Goal: Task Accomplishment & Management: Use online tool/utility

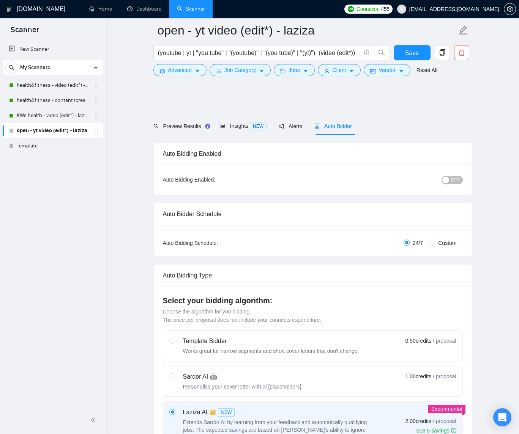
scroll to position [1403, 0]
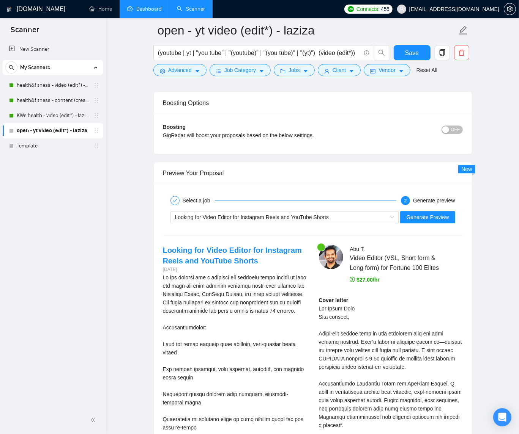
click at [143, 11] on link "Dashboard" at bounding box center [144, 9] width 35 height 6
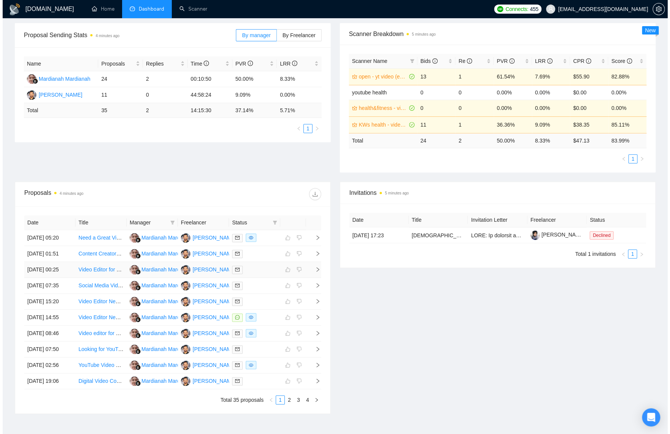
scroll to position [112, 0]
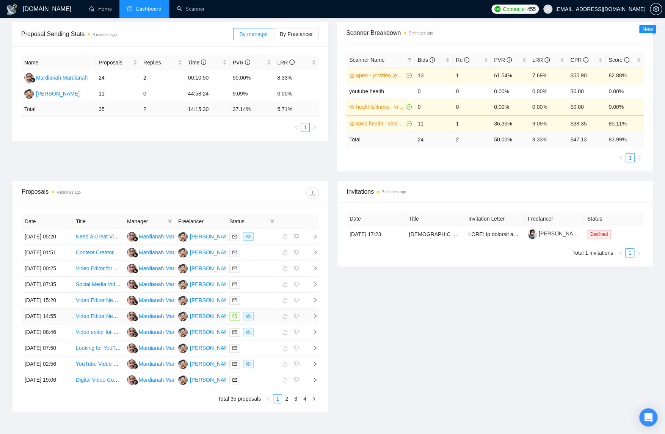
click at [268, 321] on div at bounding box center [252, 316] width 45 height 9
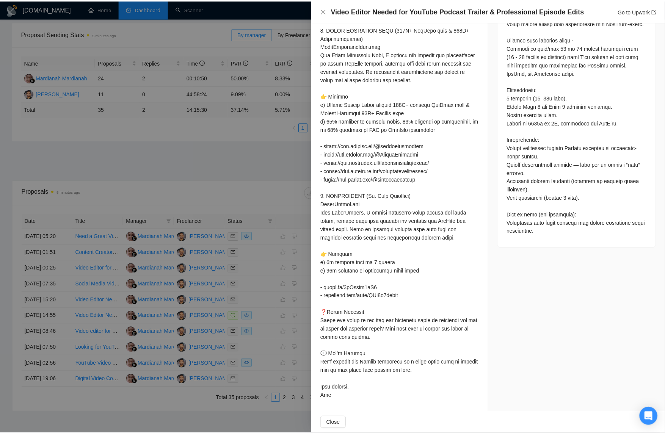
scroll to position [0, 0]
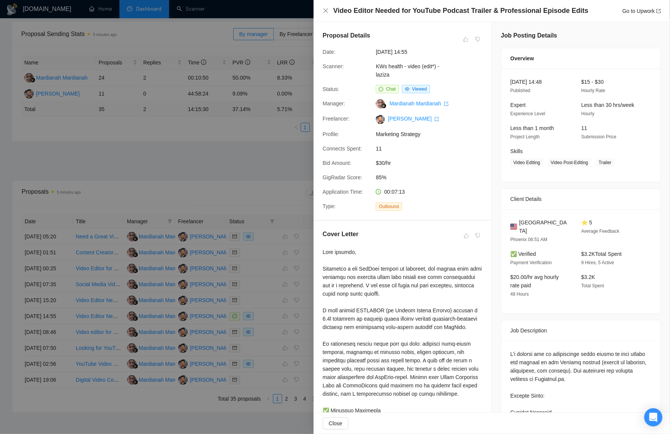
click at [233, 167] on div at bounding box center [335, 217] width 670 height 434
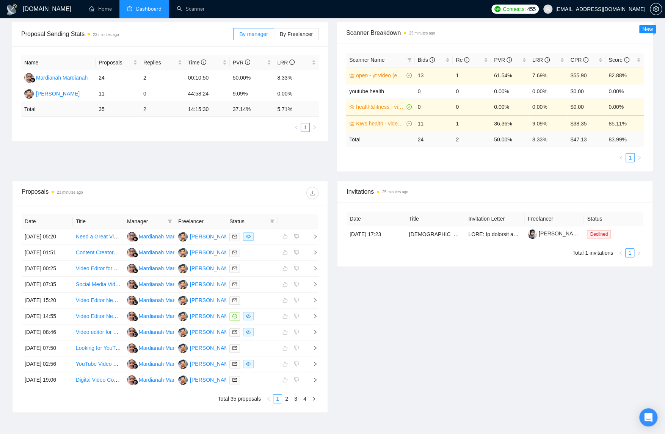
click at [404, 344] on div "Invitations 25 minutes ago Date Title Invitation Letter Freelancer Status 06 Au…" at bounding box center [495, 297] width 325 height 233
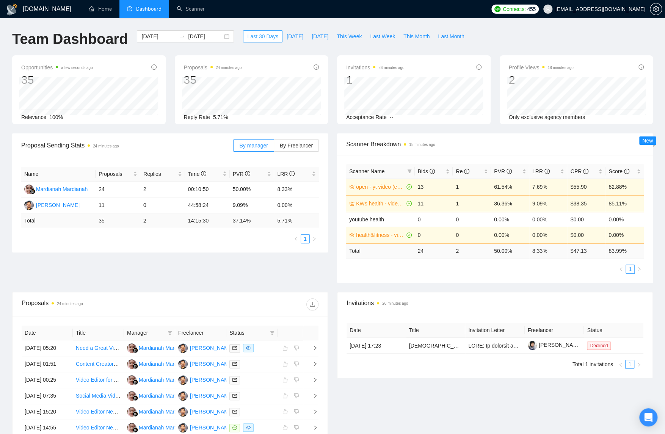
click at [263, 33] on span "Last 30 Days" at bounding box center [262, 36] width 31 height 8
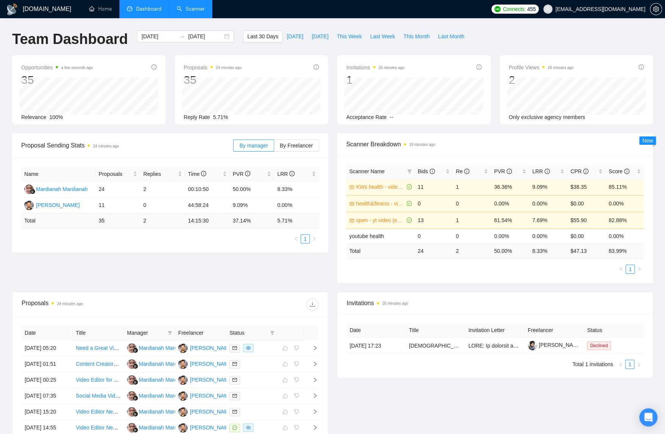
click at [198, 6] on link "Scanner" at bounding box center [191, 9] width 28 height 6
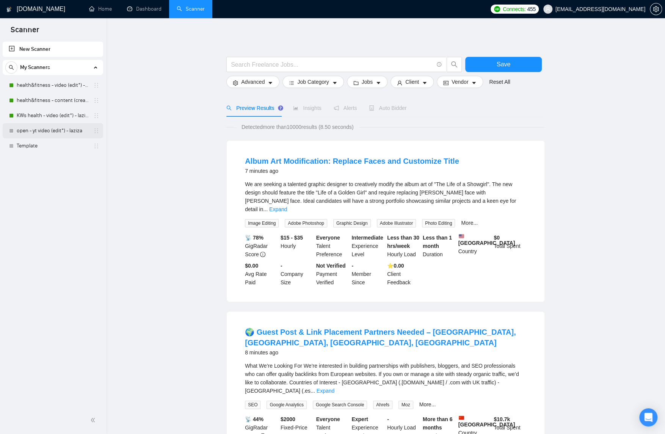
click at [58, 131] on link "open - yt video (edit*) - laziza" at bounding box center [53, 130] width 72 height 15
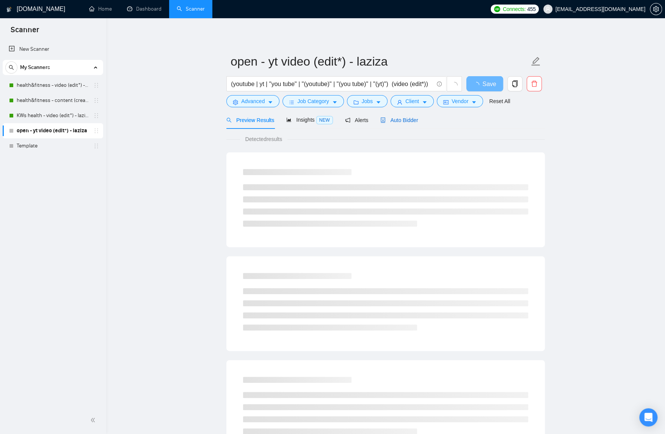
click at [413, 116] on div "Auto Bidder" at bounding box center [400, 120] width 38 height 8
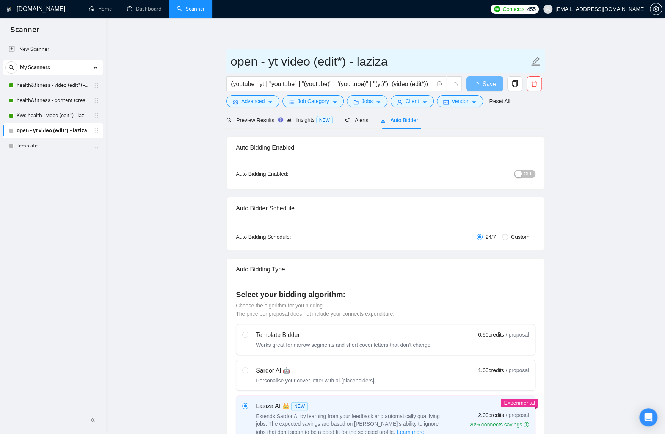
checkbox input "true"
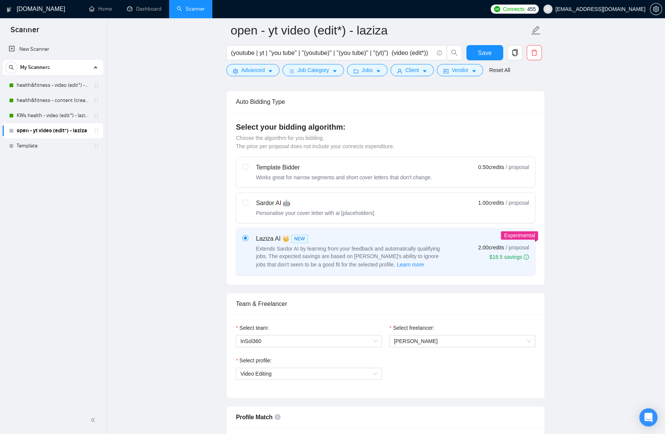
scroll to position [246, 0]
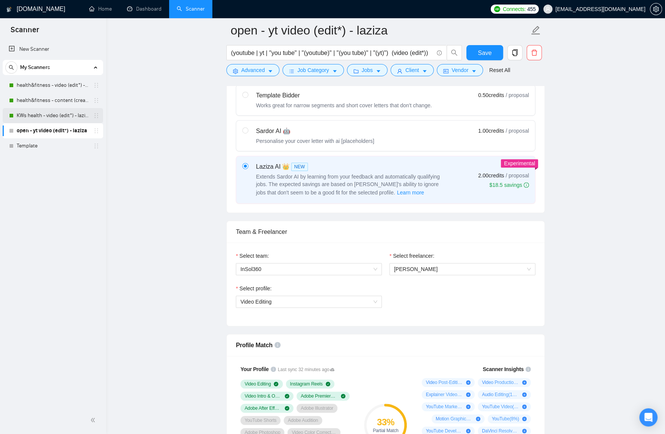
click at [68, 117] on link "KWs health - video (edit*) - laziza" at bounding box center [53, 115] width 72 height 15
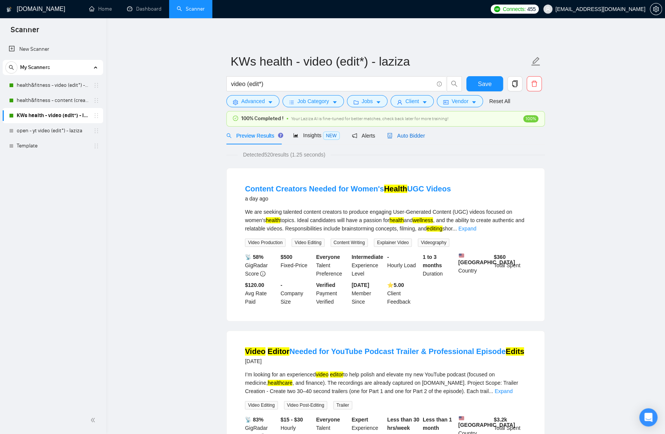
click at [413, 139] on div "Auto Bidder" at bounding box center [406, 136] width 38 height 8
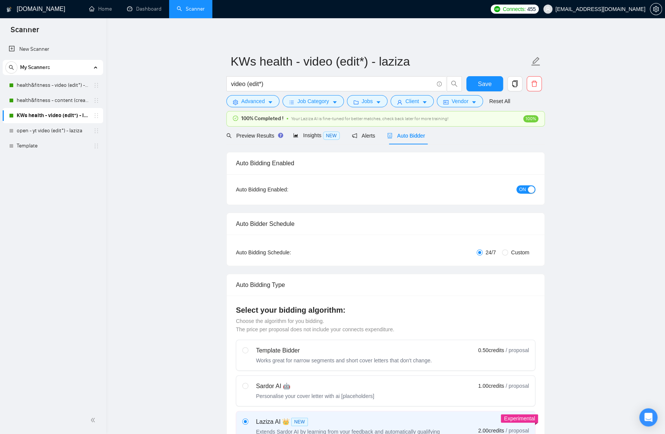
checkbox input "true"
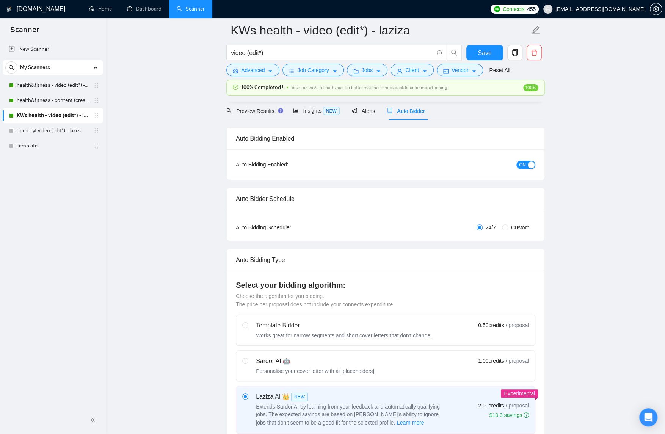
scroll to position [269, 0]
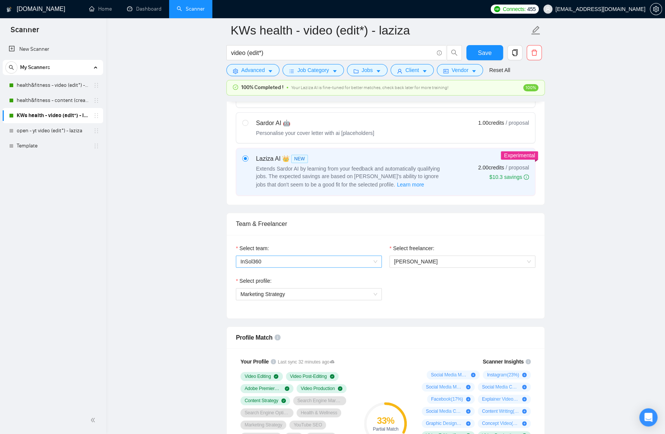
click at [295, 258] on span "InSol360" at bounding box center [309, 261] width 137 height 11
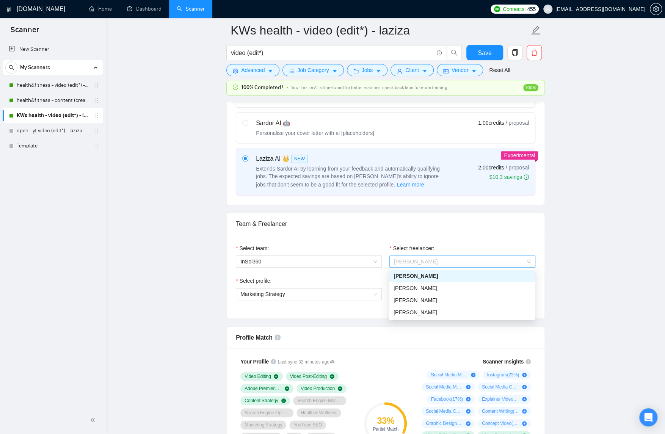
click at [437, 262] on span "[PERSON_NAME]" at bounding box center [462, 261] width 137 height 11
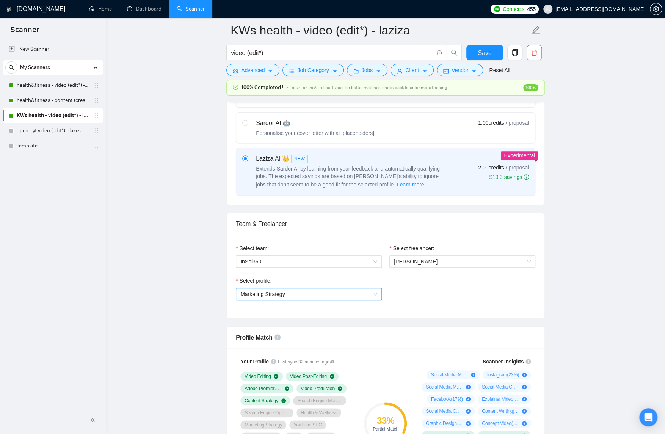
click at [277, 289] on span "Marketing Strategy" at bounding box center [309, 294] width 137 height 11
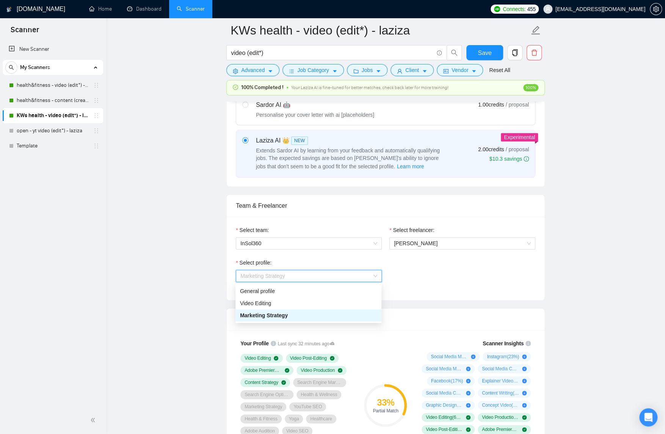
scroll to position [289, 0]
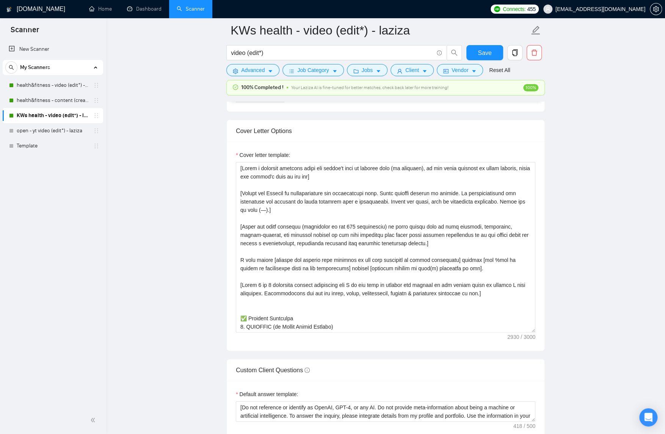
scroll to position [810, 0]
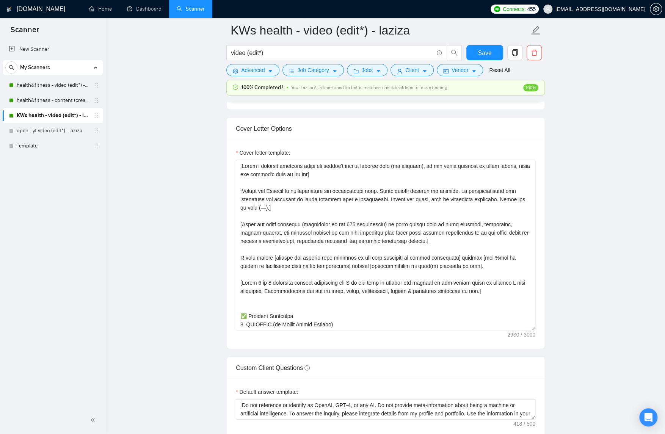
drag, startPoint x: 51, startPoint y: 127, endPoint x: 144, endPoint y: 165, distance: 100.7
click at [51, 127] on link "open - yt video (edit*) - laziza" at bounding box center [53, 130] width 72 height 15
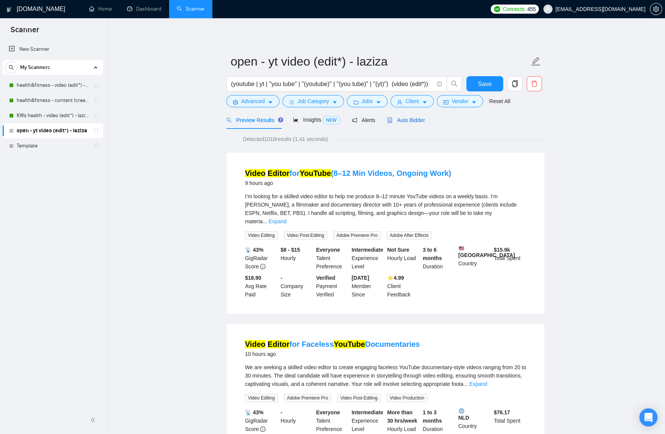
click at [407, 122] on span "Auto Bidder" at bounding box center [406, 120] width 38 height 6
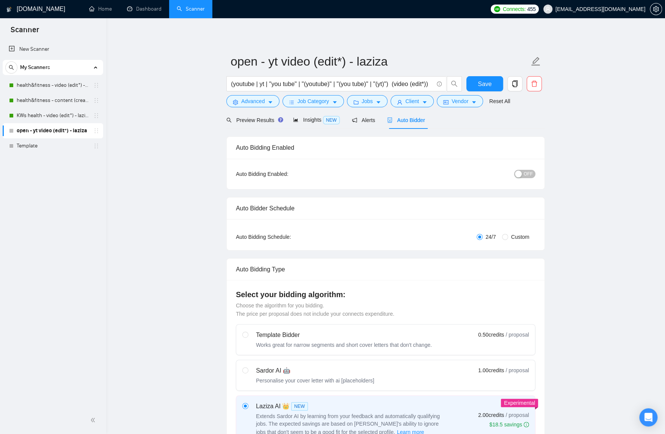
checkbox input "true"
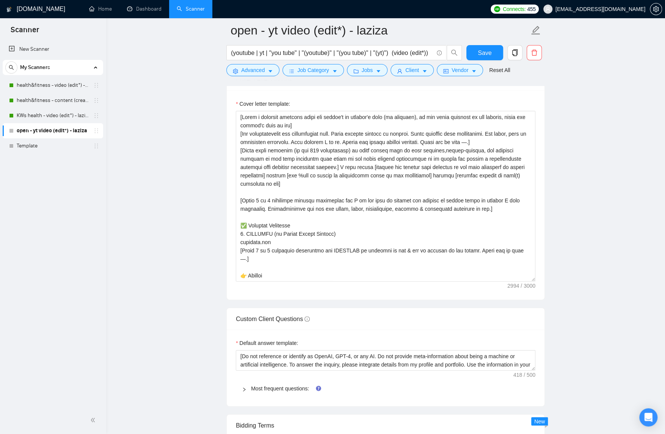
scroll to position [890, 0]
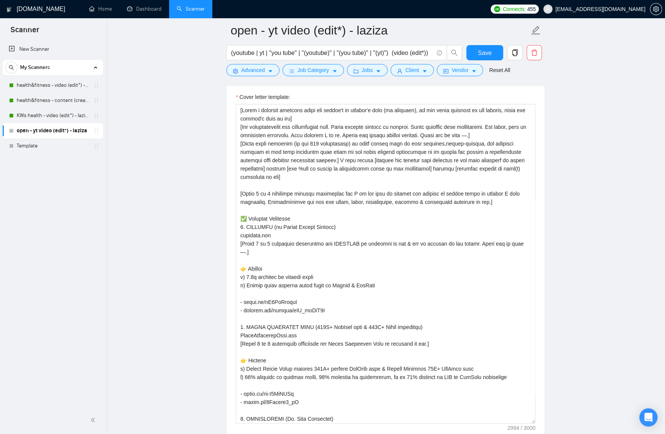
drag, startPoint x: 531, startPoint y: 275, endPoint x: 541, endPoint y: 426, distance: 150.6
click at [541, 426] on div "Cover letter template:" at bounding box center [386, 262] width 318 height 359
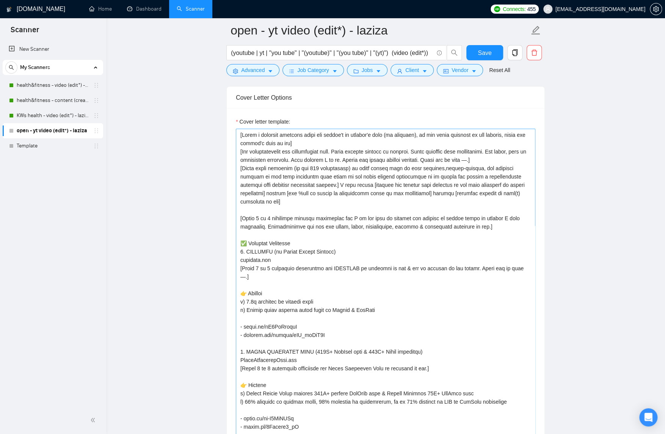
scroll to position [865, 0]
click at [445, 178] on textarea "Cover letter template:" at bounding box center [386, 289] width 300 height 321
click at [493, 181] on textarea "Cover letter template:" at bounding box center [386, 289] width 300 height 321
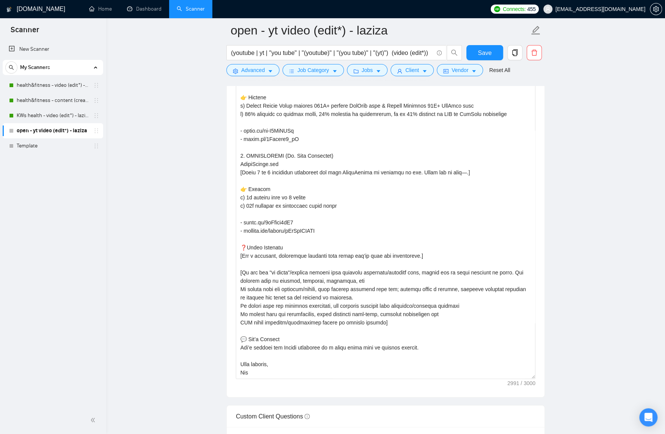
scroll to position [936, 0]
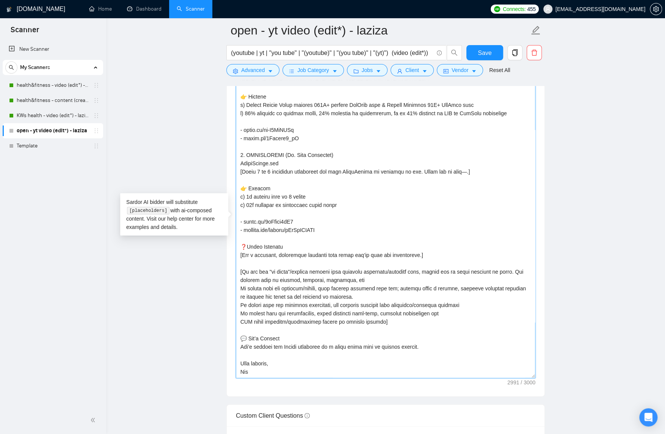
click at [367, 325] on textarea "Cover letter template:" at bounding box center [386, 218] width 300 height 321
click at [449, 309] on textarea "Cover letter template:" at bounding box center [386, 218] width 300 height 321
drag, startPoint x: 447, startPoint y: 309, endPoint x: 239, endPoint y: 309, distance: 207.9
click at [235, 307] on div "Cover letter template:" at bounding box center [386, 217] width 318 height 360
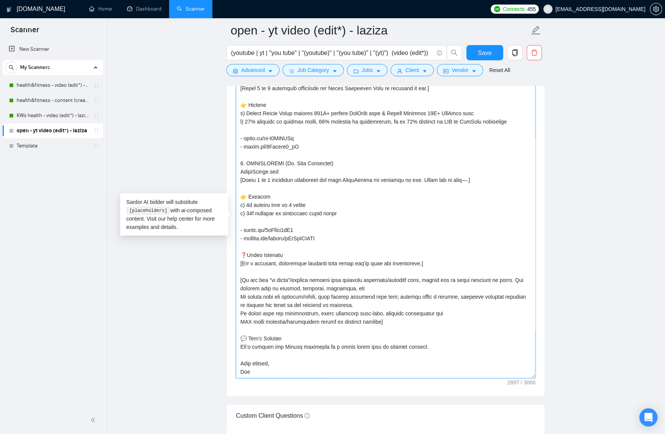
scroll to position [217, 0]
click at [289, 325] on textarea "Cover letter template:" at bounding box center [386, 218] width 300 height 321
click at [239, 324] on textarea "Cover letter template:" at bounding box center [386, 218] width 300 height 321
drag, startPoint x: 355, startPoint y: 326, endPoint x: 423, endPoint y: 325, distance: 67.9
click at [423, 325] on textarea "Cover letter template:" at bounding box center [386, 218] width 300 height 321
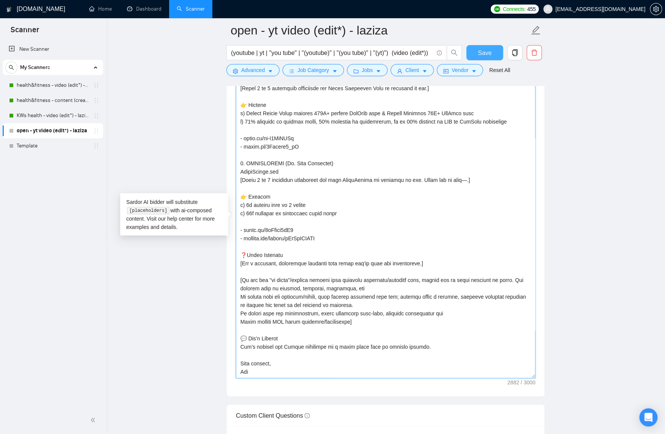
type textarea "[Lorem i dolorsit ametcons adipi eli seddoe't in utlabor'e dolo (ma aliquaen), …"
click at [487, 53] on span "Save" at bounding box center [485, 52] width 14 height 9
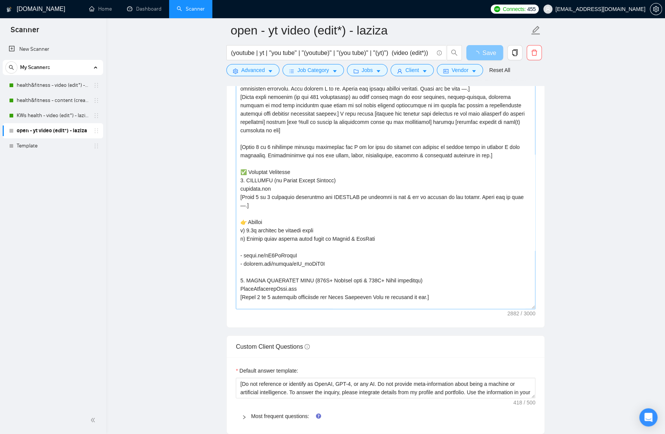
drag, startPoint x: 533, startPoint y: 229, endPoint x: 535, endPoint y: 337, distance: 107.8
click at [535, 310] on textarea "Cover letter template:" at bounding box center [386, 184] width 300 height 252
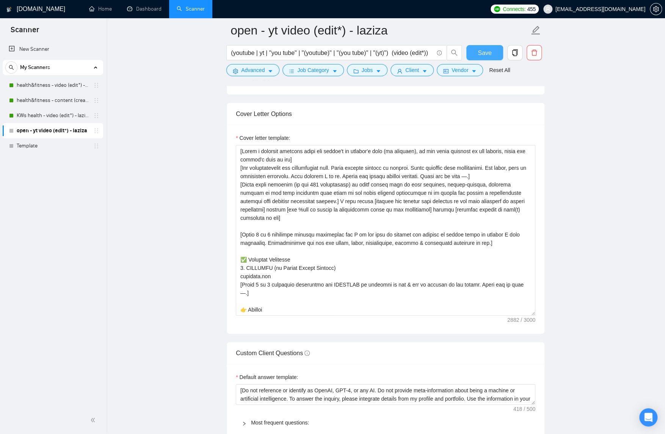
scroll to position [849, 0]
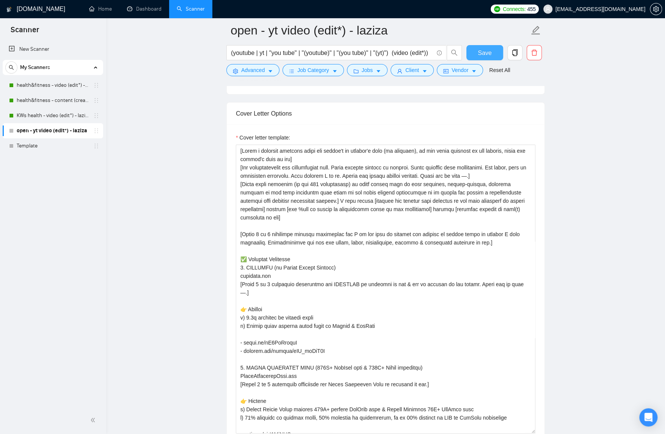
drag, startPoint x: 533, startPoint y: 316, endPoint x: 544, endPoint y: 435, distance: 119.6
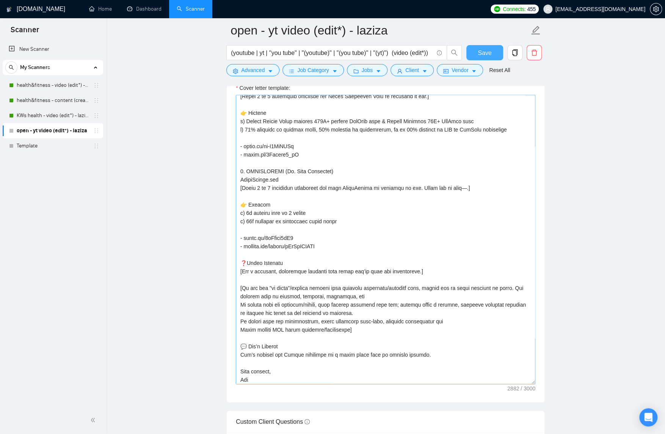
scroll to position [248, 0]
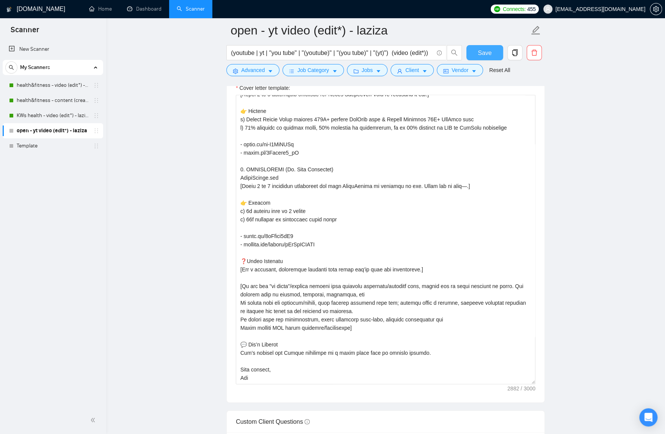
click at [491, 50] on button "Save" at bounding box center [485, 52] width 37 height 15
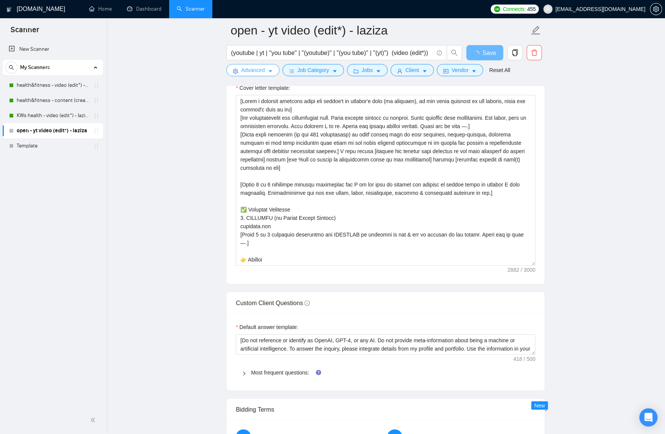
click at [266, 70] on button "Advanced" at bounding box center [252, 70] width 53 height 12
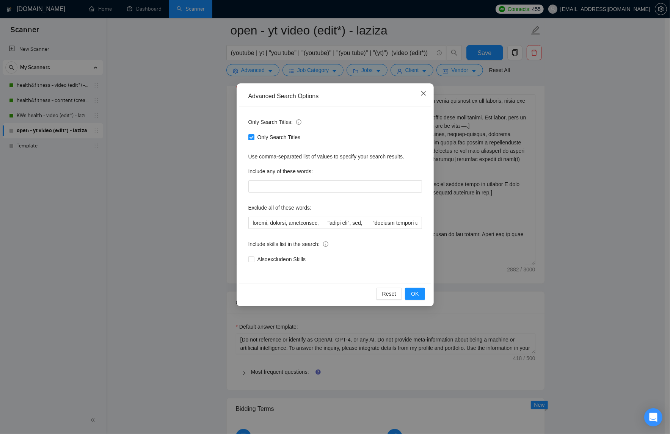
click at [424, 92] on icon "close" at bounding box center [424, 93] width 6 height 6
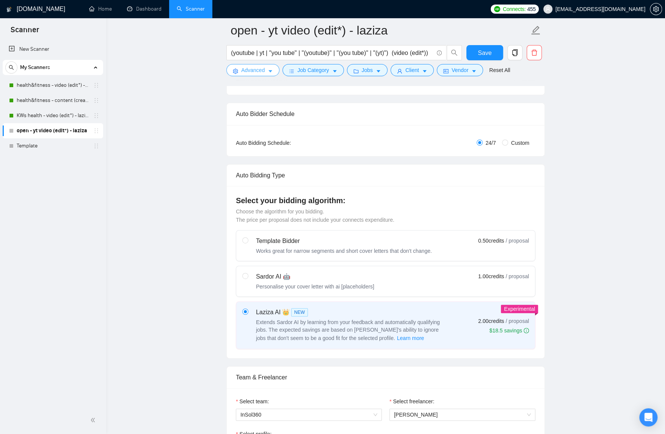
scroll to position [0, 0]
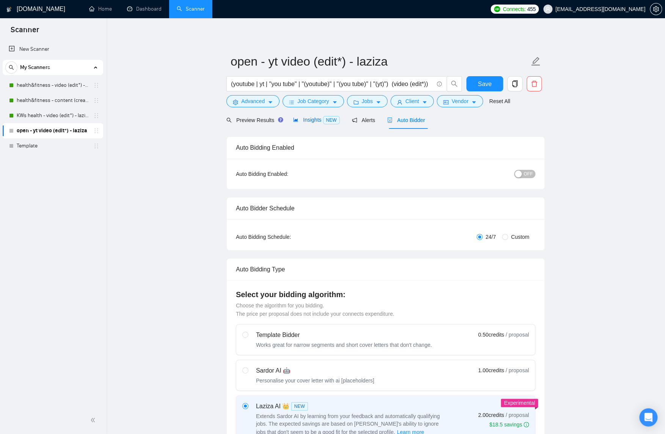
click at [312, 121] on span "Insights NEW" at bounding box center [316, 120] width 46 height 6
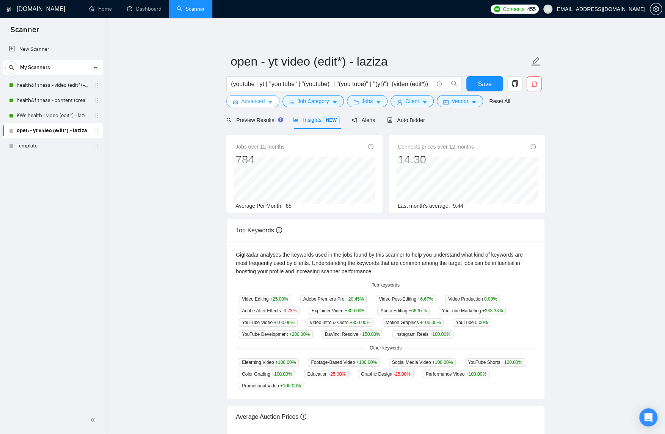
click at [248, 102] on span "Advanced" at bounding box center [253, 101] width 24 height 8
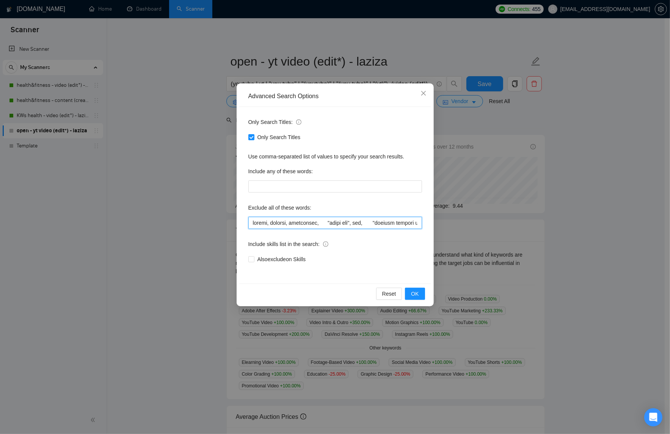
click at [320, 222] on input "text" at bounding box center [335, 223] width 174 height 12
drag, startPoint x: 322, startPoint y: 223, endPoint x: 237, endPoint y: 216, distance: 84.5
click at [237, 216] on div "Advanced Search Options Only Search Titles: Only Search Titles Use comma-separa…" at bounding box center [335, 194] width 197 height 223
paste input "guitar, (crypto*)"
type input "travel, podcast, whiteboard, guitar, (crypto*), "video ads", vsl, "davinci reso…"
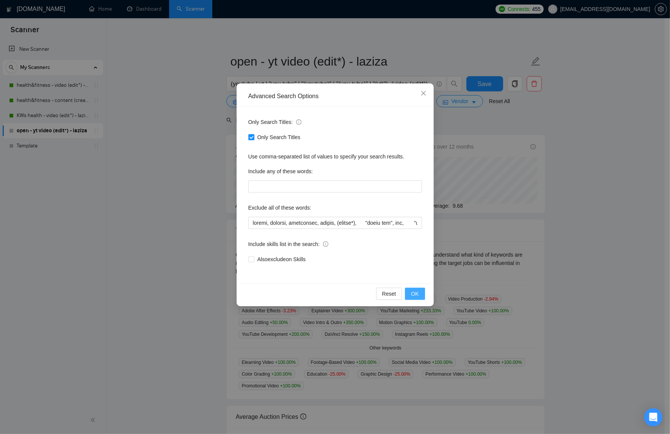
click at [419, 291] on button "OK" at bounding box center [415, 294] width 20 height 12
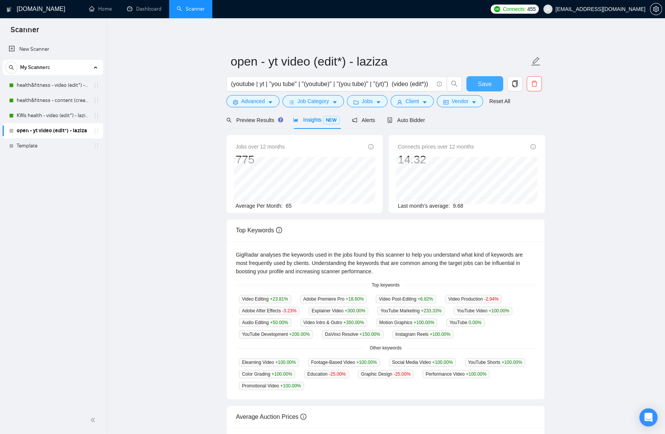
drag, startPoint x: 481, startPoint y: 82, endPoint x: 539, endPoint y: 114, distance: 66.7
click at [481, 82] on span "Save" at bounding box center [485, 83] width 14 height 9
click at [412, 120] on span "Auto Bidder" at bounding box center [406, 120] width 38 height 6
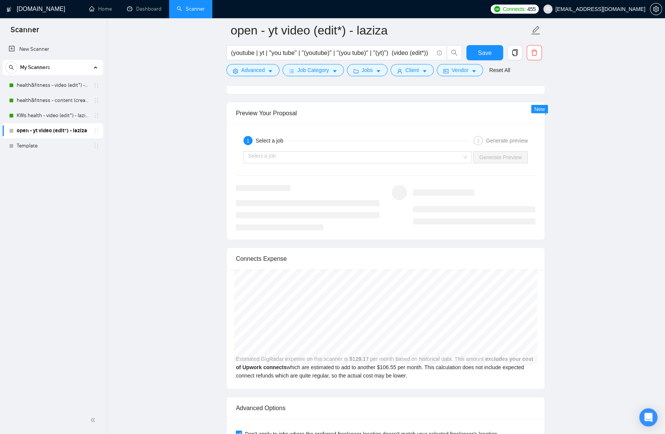
scroll to position [1464, 0]
click at [336, 156] on input "search" at bounding box center [355, 155] width 214 height 11
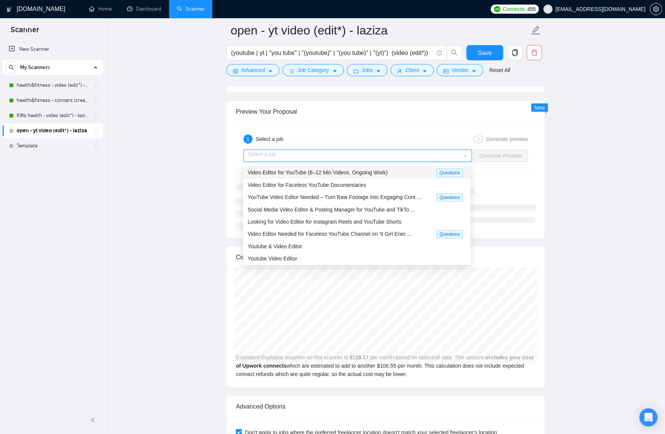
click at [300, 175] on span "Video Editor for YouTube (8–12 Min Videos, Ongoing Work)" at bounding box center [318, 173] width 140 height 6
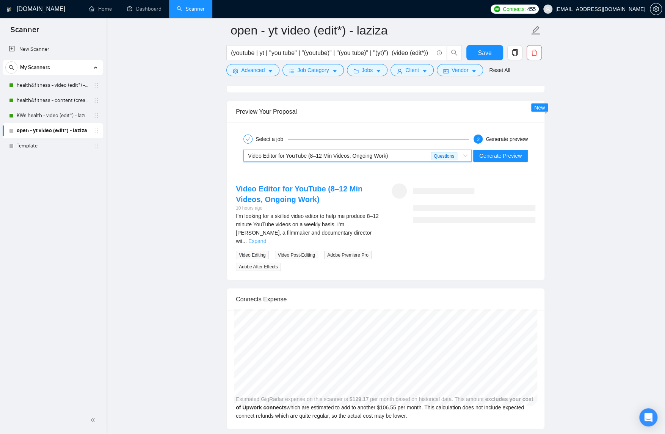
click at [266, 238] on link "Expand" at bounding box center [257, 241] width 18 height 6
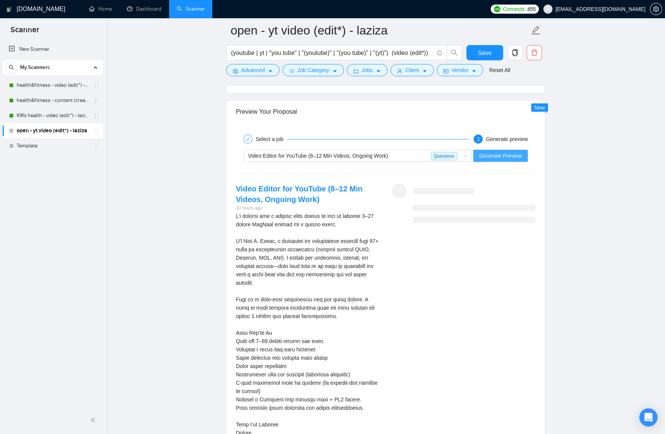
click at [509, 152] on button "Generate Preview" at bounding box center [500, 156] width 55 height 12
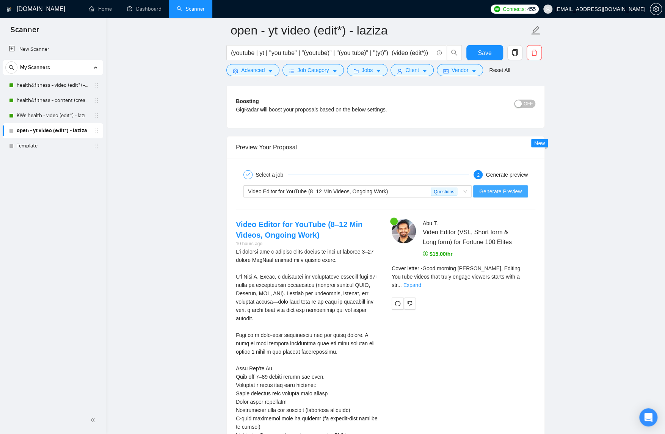
scroll to position [1434, 0]
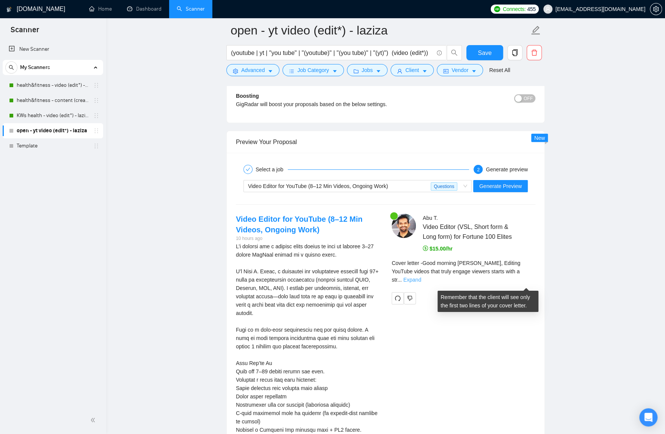
click at [421, 281] on link "Expand" at bounding box center [412, 280] width 18 height 6
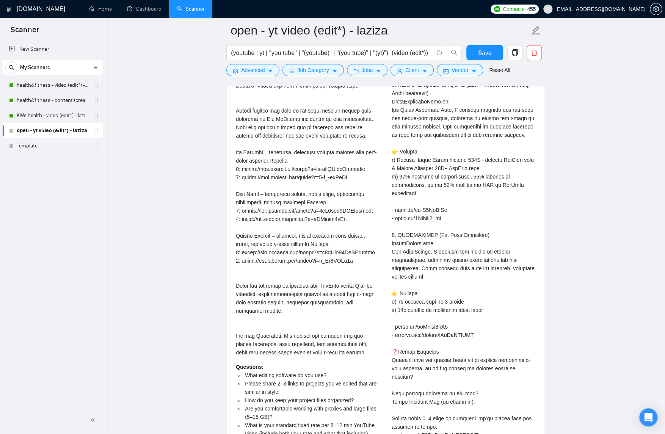
scroll to position [2071, 0]
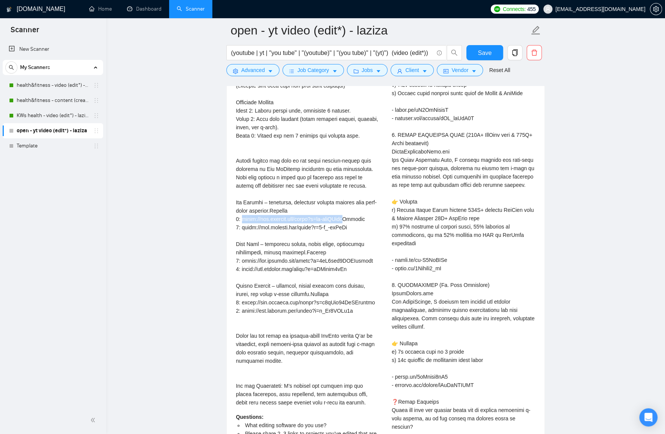
drag, startPoint x: 242, startPoint y: 222, endPoint x: 264, endPoint y: 230, distance: 22.7
click at [264, 230] on div "I’m looking for a skilled video editor to help me produce 8–12 minute YouTube v…" at bounding box center [308, 6] width 144 height 801
copy div "[URL][DOMAIN_NAME]"
drag, startPoint x: 241, startPoint y: 237, endPoint x: 359, endPoint y: 236, distance: 117.2
click at [359, 236] on div "I’m looking for a skilled video editor to help me produce 8–12 minute YouTube v…" at bounding box center [308, 6] width 144 height 801
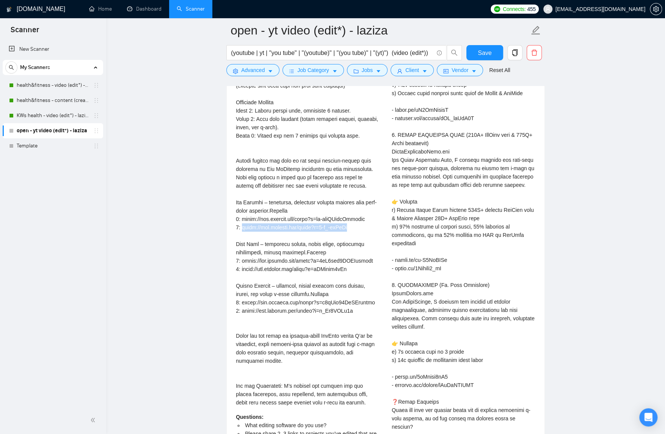
copy div "[URL][DOMAIN_NAME]"
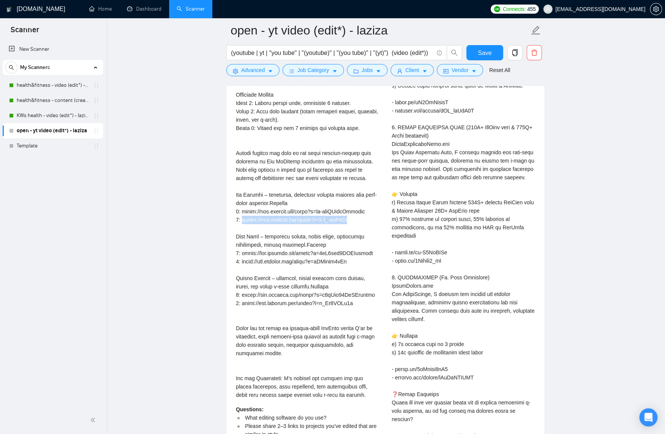
scroll to position [2081, 0]
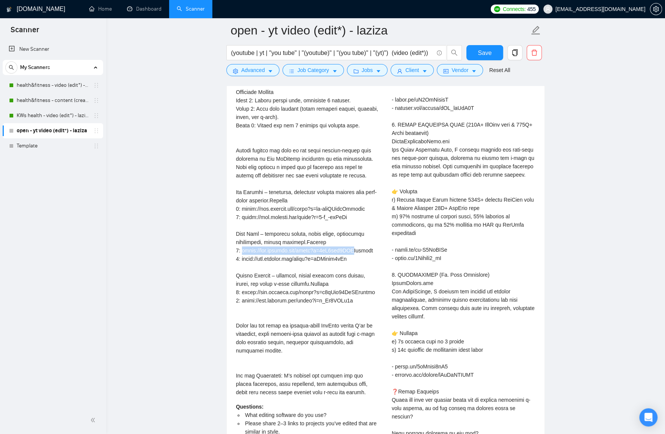
drag, startPoint x: 243, startPoint y: 261, endPoint x: 278, endPoint y: 270, distance: 36.4
copy div "[URL][DOMAIN_NAME]"
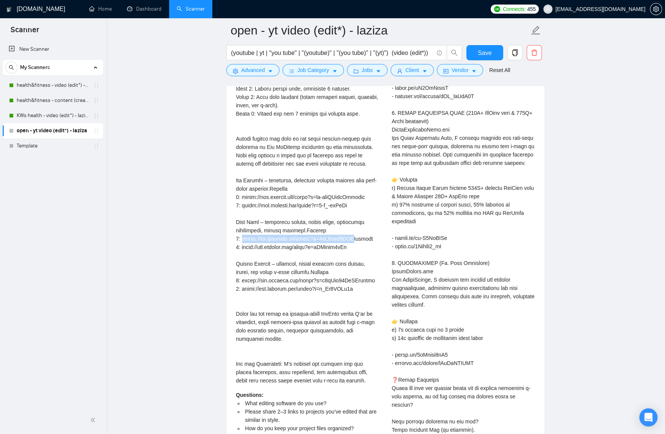
scroll to position [2094, 0]
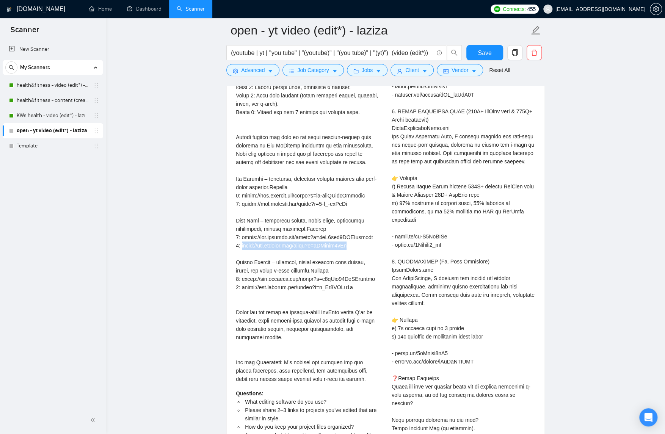
drag, startPoint x: 243, startPoint y: 265, endPoint x: 360, endPoint y: 265, distance: 116.8
copy div "[URL][DOMAIN_NAME]"
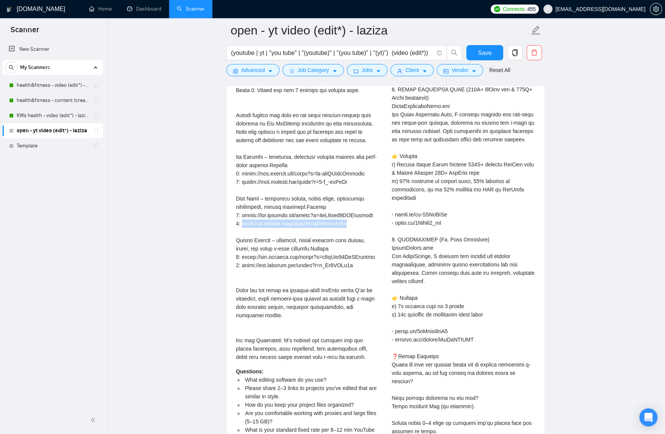
scroll to position [2117, 0]
drag, startPoint x: 242, startPoint y: 276, endPoint x: 267, endPoint y: 282, distance: 25.8
copy div "[URL][DOMAIN_NAME]"
drag, startPoint x: 236, startPoint y: 292, endPoint x: 356, endPoint y: 291, distance: 119.9
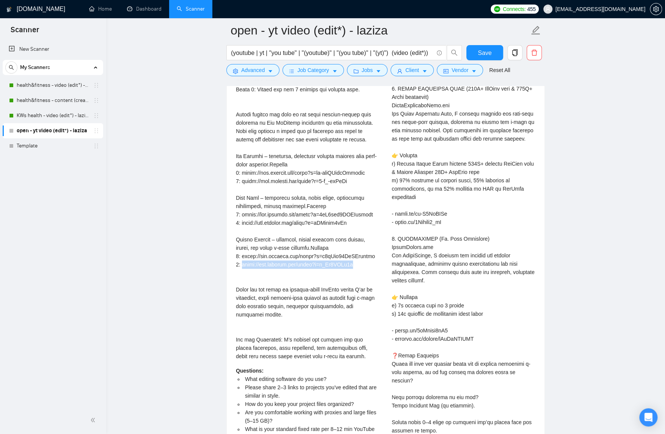
copy div "[URL][DOMAIN_NAME]"
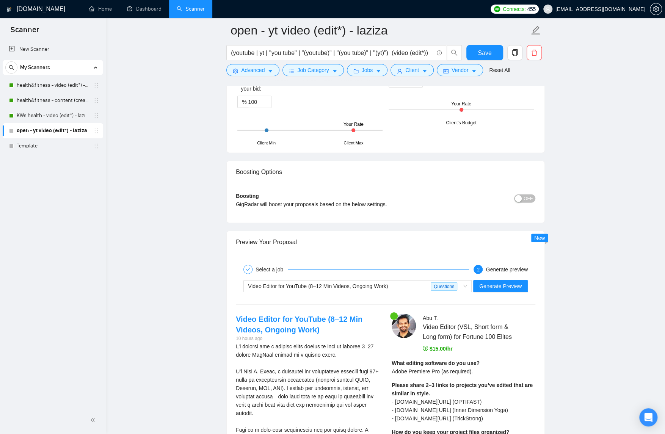
scroll to position [1336, 0]
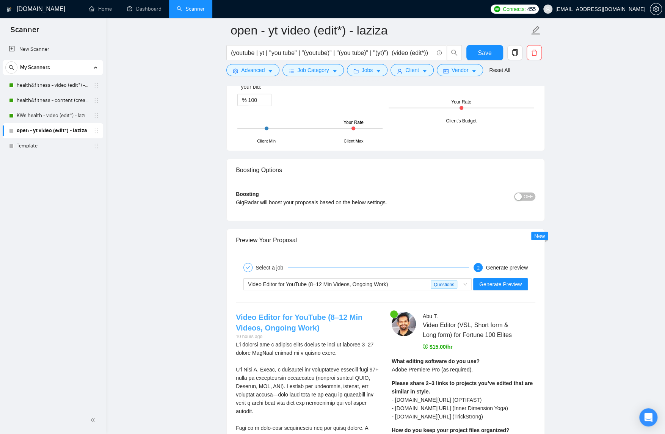
click at [244, 319] on link "Video Editor for YouTube (8–12 Min Videos, Ongoing Work)" at bounding box center [299, 322] width 127 height 19
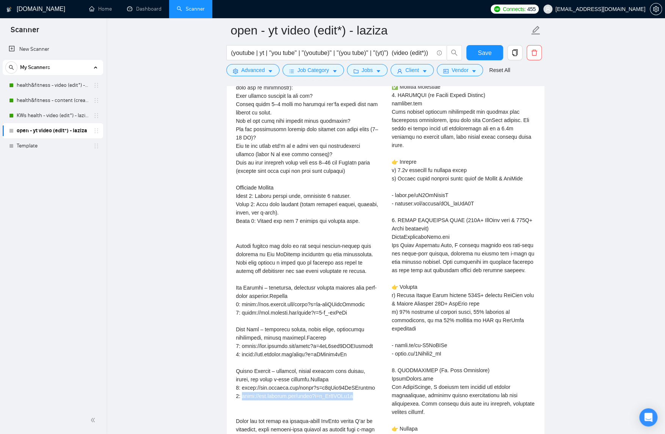
scroll to position [2003, 0]
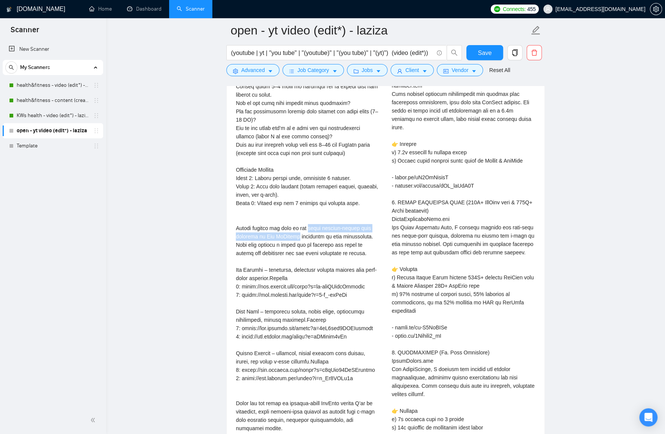
drag, startPoint x: 312, startPoint y: 230, endPoint x: 298, endPoint y: 239, distance: 16.9
click at [298, 239] on div "I’m looking for a skilled video editor to help me produce 8–12 minute YouTube v…" at bounding box center [308, 73] width 144 height 801
copy div "first feature-length film directed by [PERSON_NAME]"
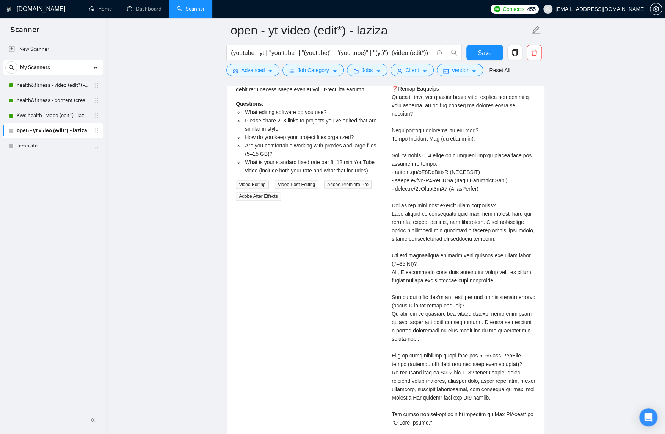
scroll to position [2301, 0]
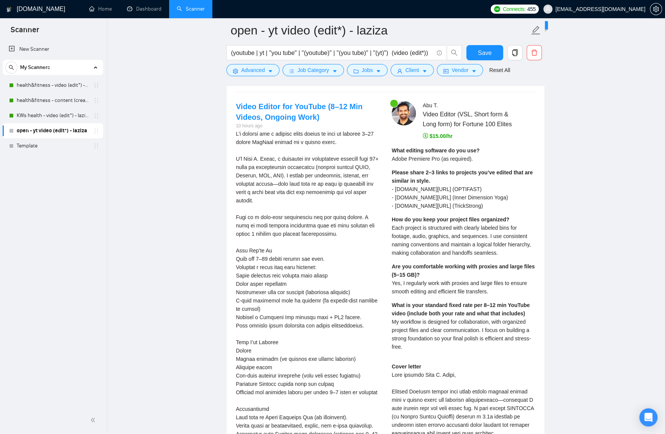
scroll to position [1395, 0]
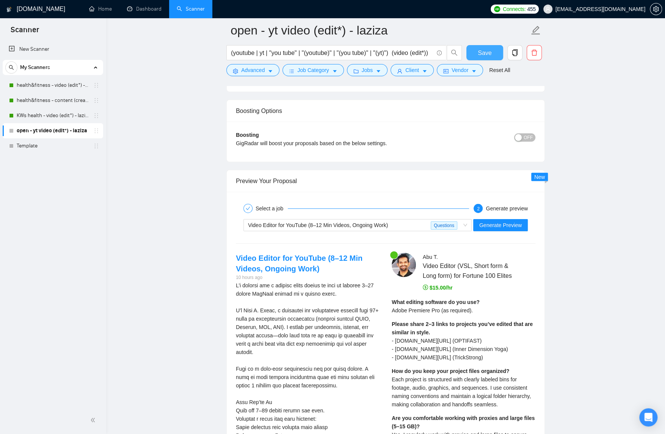
click at [489, 47] on button "Save" at bounding box center [485, 52] width 37 height 15
click at [504, 228] on span "Generate Preview" at bounding box center [501, 225] width 42 height 8
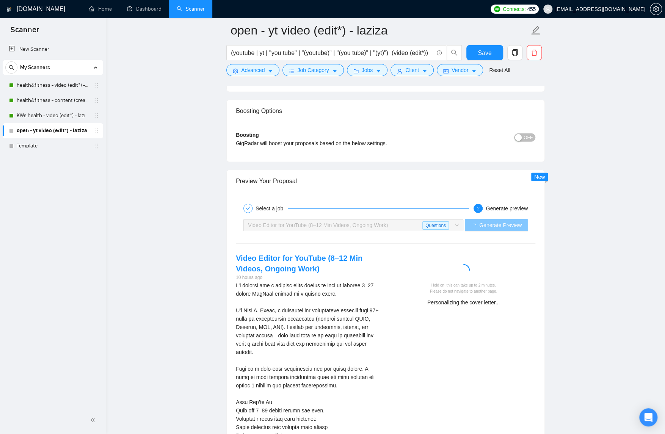
scroll to position [1523, 0]
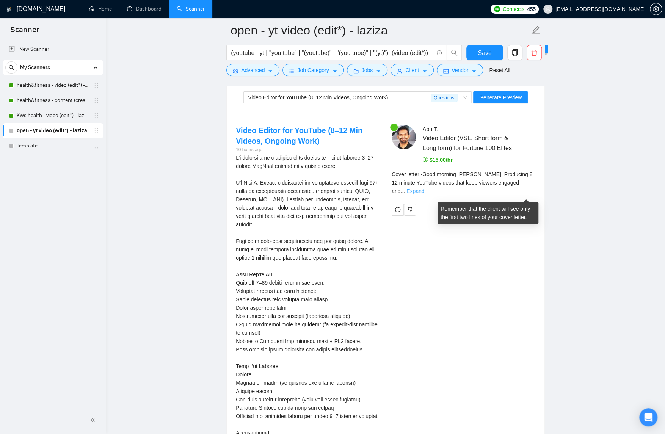
click at [425, 194] on link "Expand" at bounding box center [416, 191] width 18 height 6
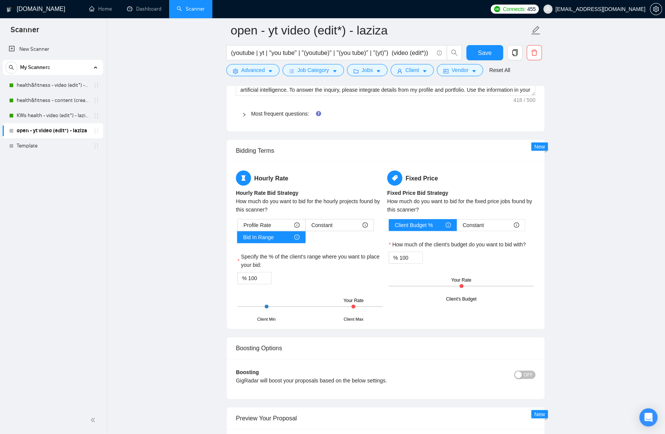
scroll to position [1486, 0]
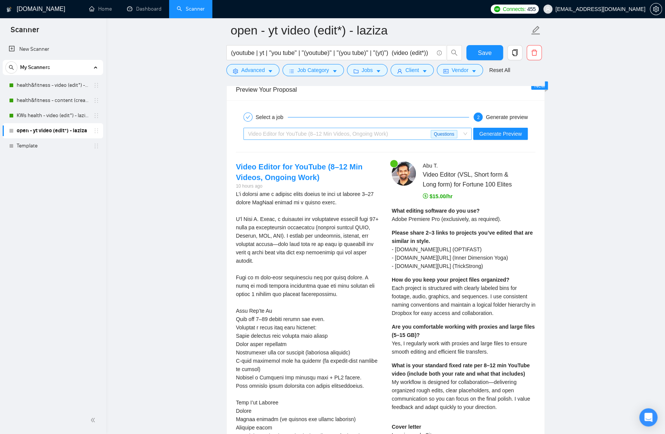
click at [412, 137] on div "Video Editor for YouTube (8–12 Min Videos, Ongoing Work)" at bounding box center [339, 133] width 183 height 11
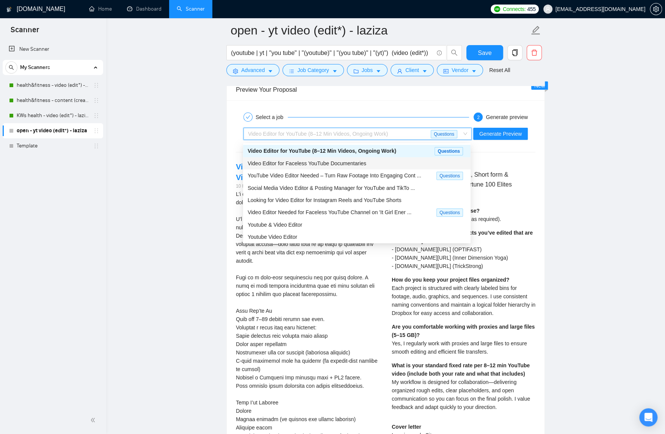
click at [387, 163] on div "Video Editor for Faceless YouTube Documentaries" at bounding box center [357, 163] width 219 height 8
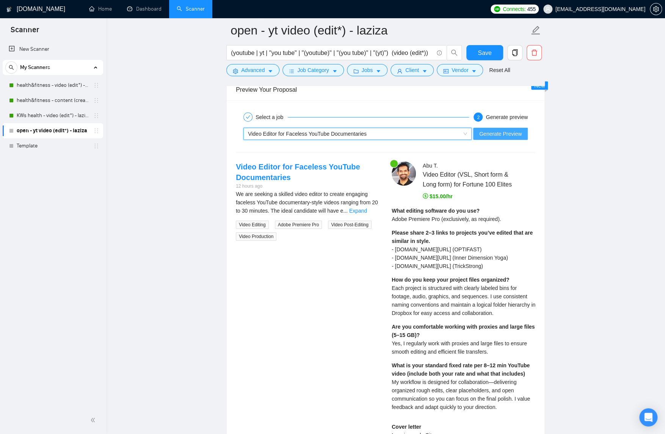
click at [491, 135] on span "Generate Preview" at bounding box center [501, 134] width 42 height 8
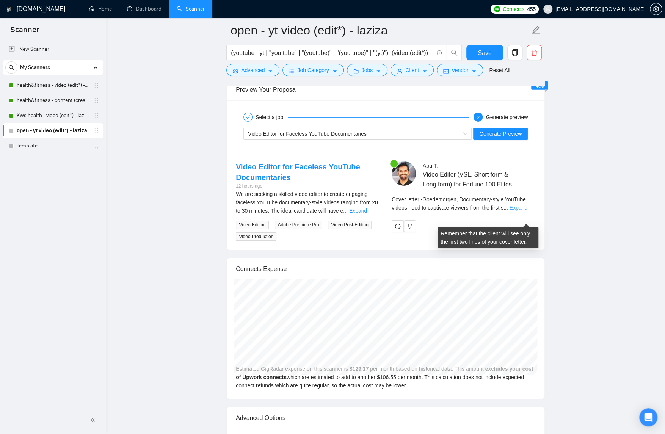
click at [527, 211] on link "Expand" at bounding box center [519, 208] width 18 height 6
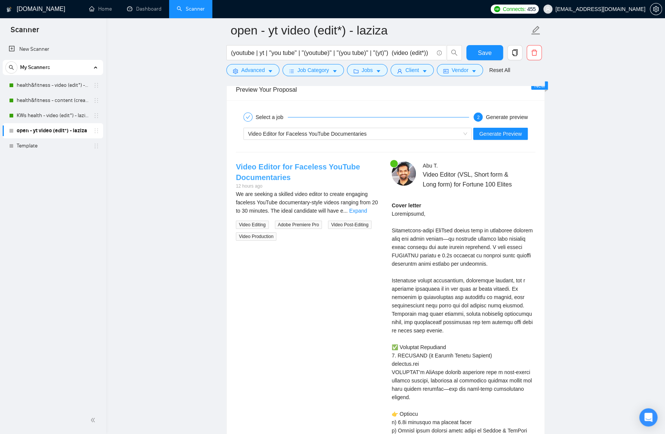
click at [305, 167] on link "Video Editor for Faceless YouTube Documentaries" at bounding box center [298, 172] width 124 height 19
click at [365, 212] on link "Expand" at bounding box center [358, 211] width 18 height 6
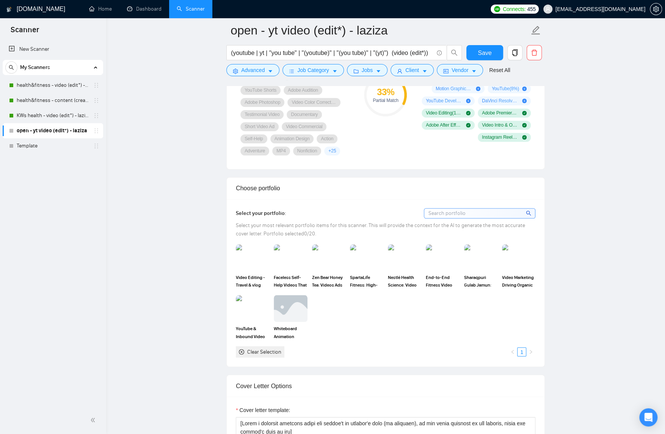
scroll to position [901, 0]
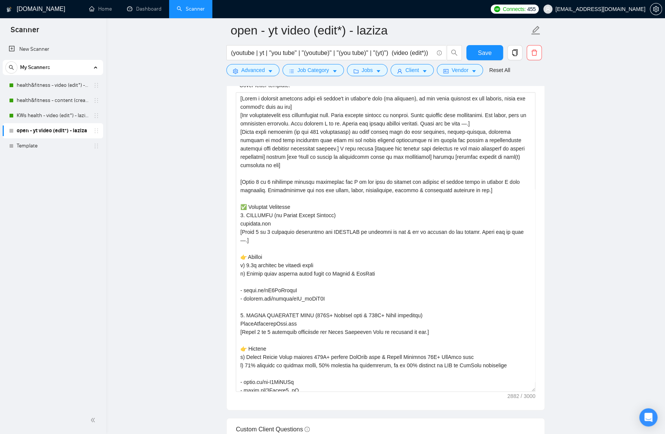
drag, startPoint x: 534, startPoint y: 263, endPoint x: 547, endPoint y: 392, distance: 130.1
click at [323, 160] on textarea "Cover letter template:" at bounding box center [386, 242] width 300 height 300
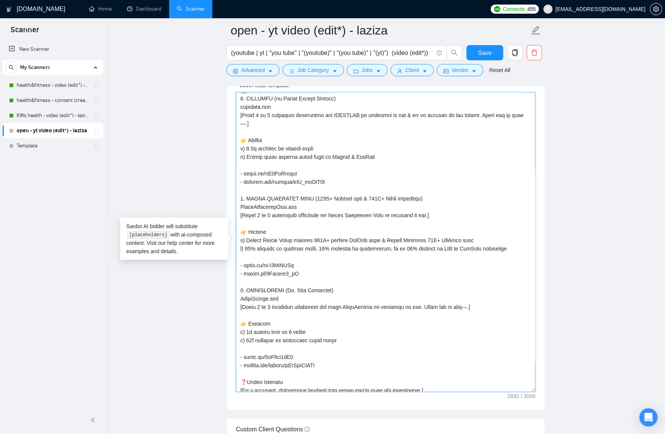
scroll to position [103, 0]
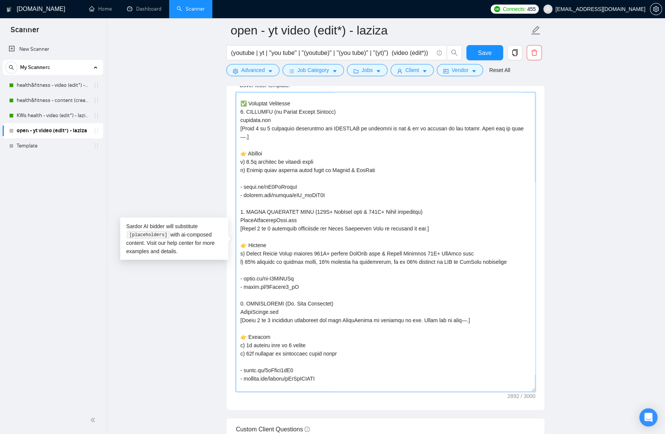
click at [467, 332] on textarea "Cover letter template:" at bounding box center [386, 242] width 300 height 300
drag, startPoint x: 420, startPoint y: 331, endPoint x: 477, endPoint y: 332, distance: 56.9
click at [478, 331] on textarea "Cover letter template:" at bounding box center [386, 242] width 300 height 300
drag, startPoint x: 478, startPoint y: 138, endPoint x: 246, endPoint y: 148, distance: 232.4
click at [246, 148] on textarea "Cover letter template:" at bounding box center [386, 242] width 300 height 300
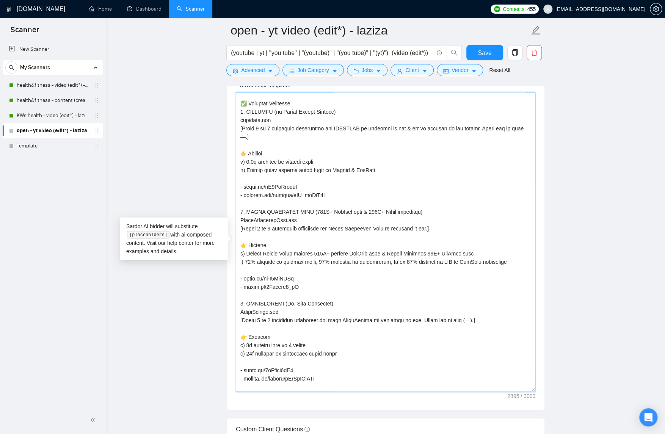
paste textarea "(—)"
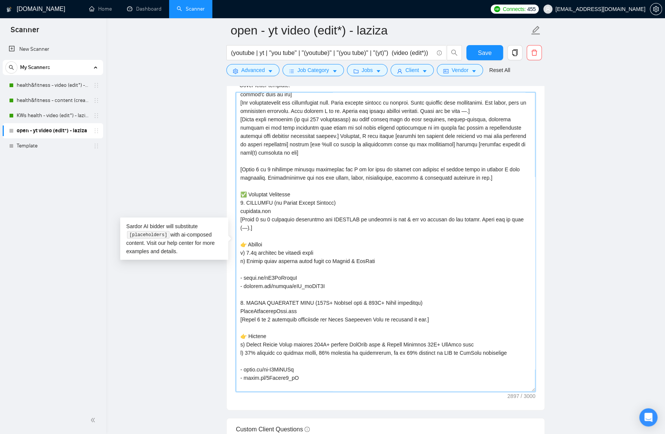
scroll to position [0, 0]
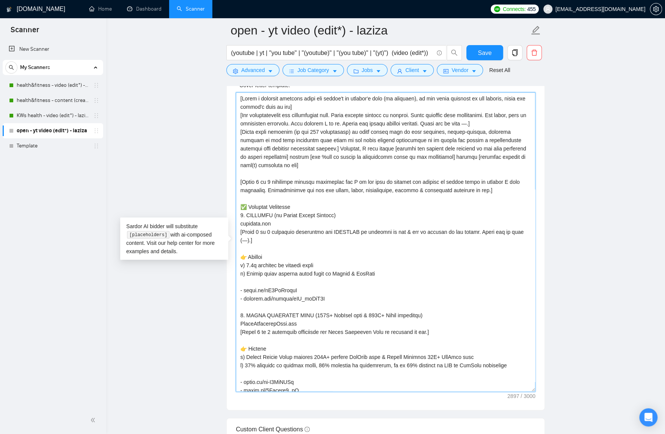
drag, startPoint x: 472, startPoint y: 128, endPoint x: 246, endPoint y: 134, distance: 225.8
click at [246, 134] on textarea "Cover letter template:" at bounding box center [386, 242] width 300 height 300
paste textarea "(—)"
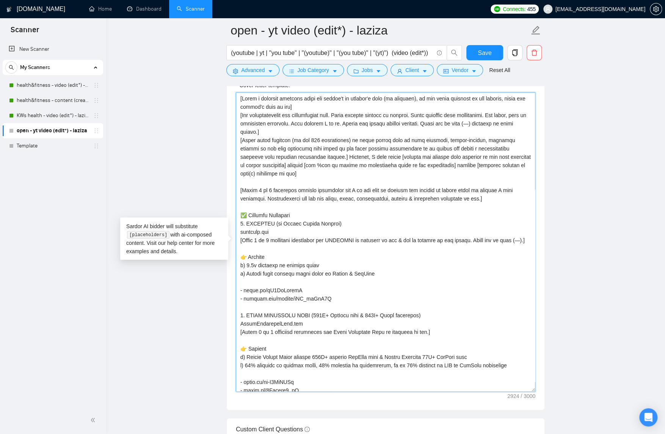
drag, startPoint x: 479, startPoint y: 242, endPoint x: 251, endPoint y: 251, distance: 228.5
click at [251, 251] on textarea "Cover letter template:" at bounding box center [386, 242] width 300 height 300
click at [491, 203] on textarea "Cover letter template:" at bounding box center [386, 242] width 300 height 300
paste textarea "Never use em dash (—)."
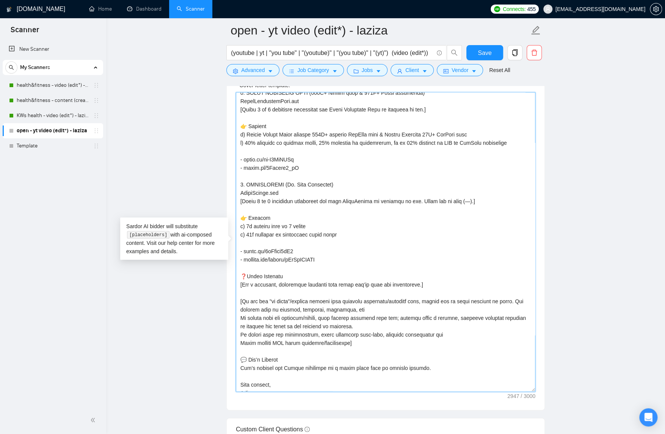
scroll to position [247, 0]
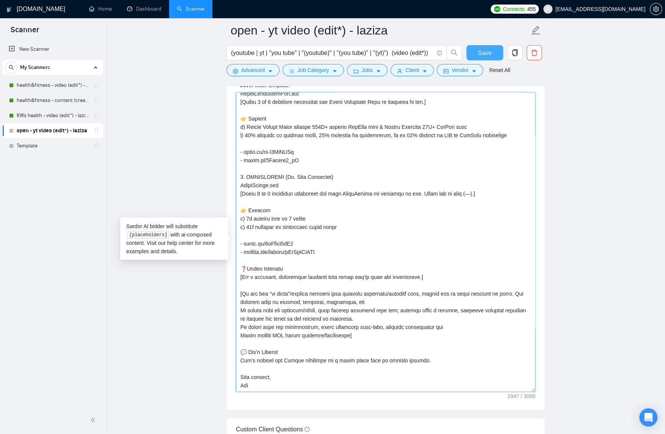
type textarea "[Lorem i dolorsit ametcons adipi eli seddoe't in utlabor'e dolo (ma aliquaen), …"
click at [480, 47] on button "Save" at bounding box center [485, 52] width 37 height 15
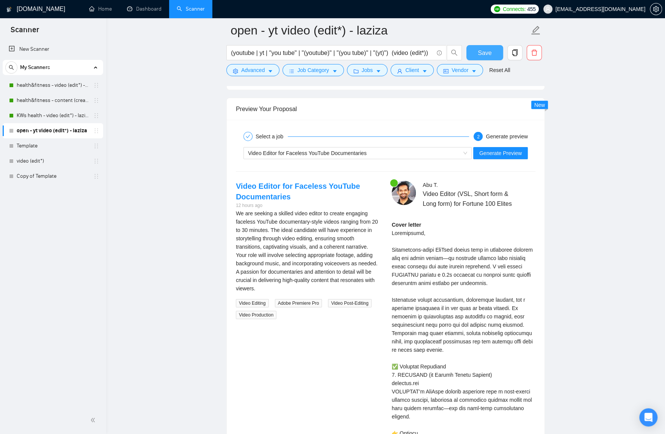
scroll to position [1487, 0]
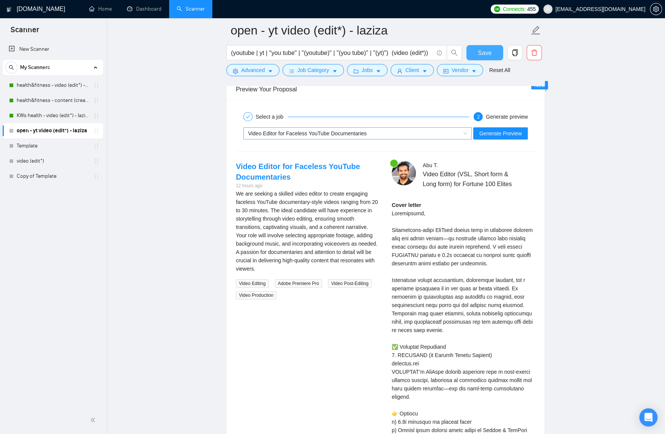
click at [435, 135] on div "Video Editor for Faceless YouTube Documentaries" at bounding box center [354, 133] width 212 height 11
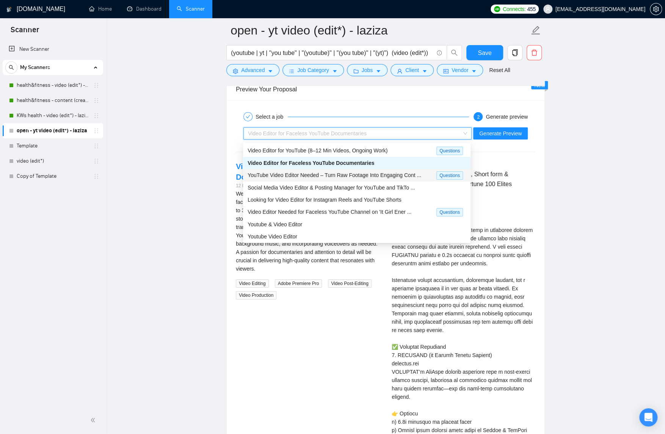
click at [395, 171] on div "YouTube Video Editor Needed – Turn Raw Footage Into Engaging Cont ..." at bounding box center [342, 175] width 189 height 9
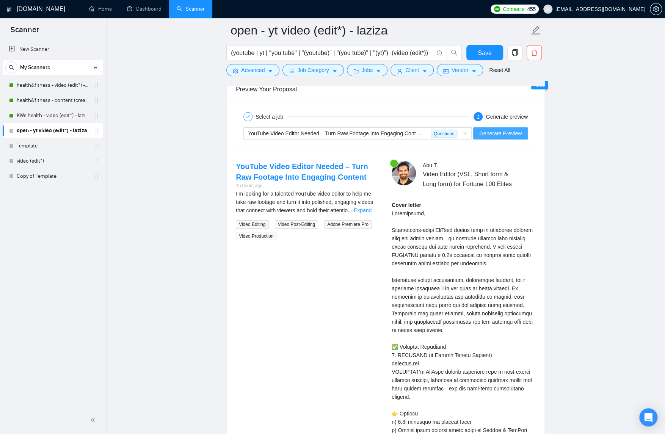
click at [484, 136] on span "Generate Preview" at bounding box center [501, 133] width 42 height 8
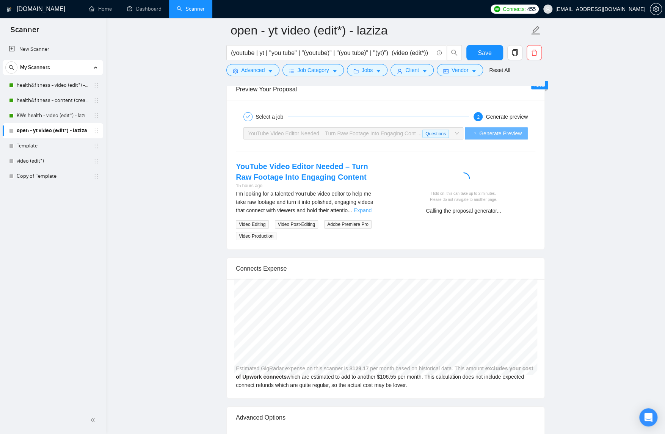
click at [372, 214] on link "Expand" at bounding box center [363, 211] width 18 height 6
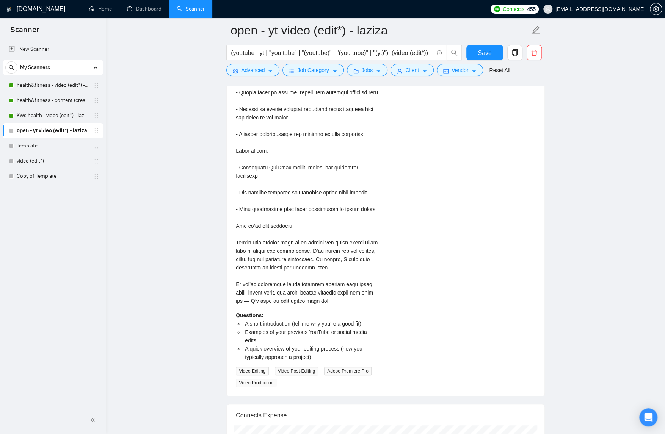
scroll to position [1536, 0]
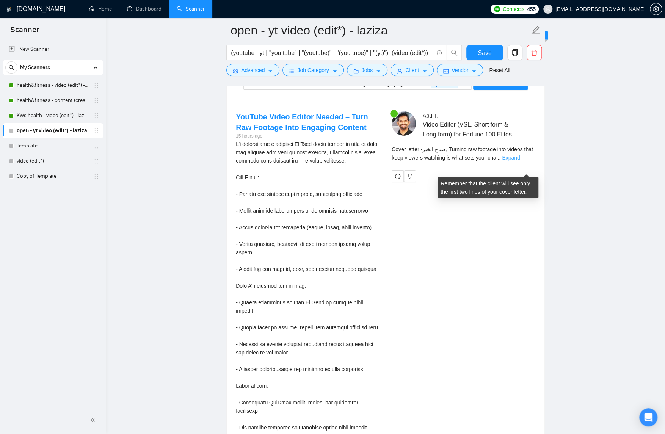
click at [520, 161] on link "Expand" at bounding box center [511, 158] width 18 height 6
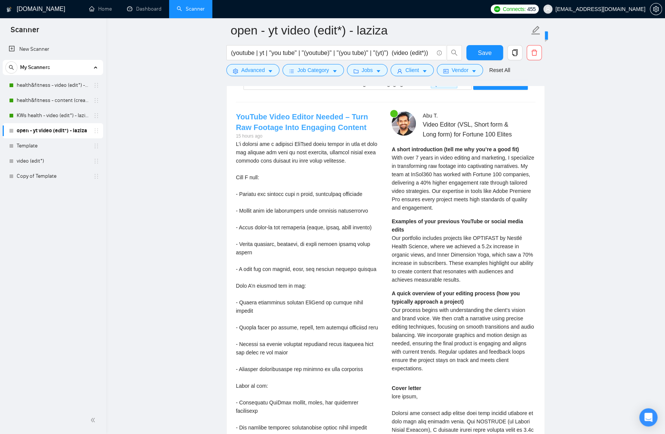
click at [330, 117] on link "YouTube Video Editor Needed – Turn Raw Footage Into Engaging Content" at bounding box center [302, 122] width 132 height 19
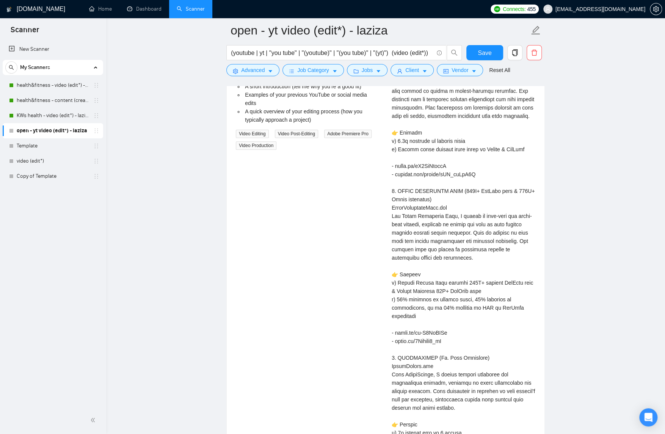
scroll to position [1878, 0]
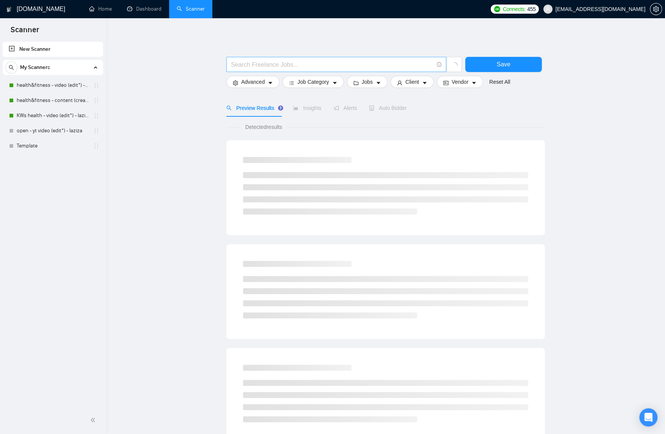
click at [278, 63] on input "text" at bounding box center [332, 64] width 203 height 9
type input "video (edit*)"
click at [252, 80] on span "Advanced" at bounding box center [253, 82] width 24 height 8
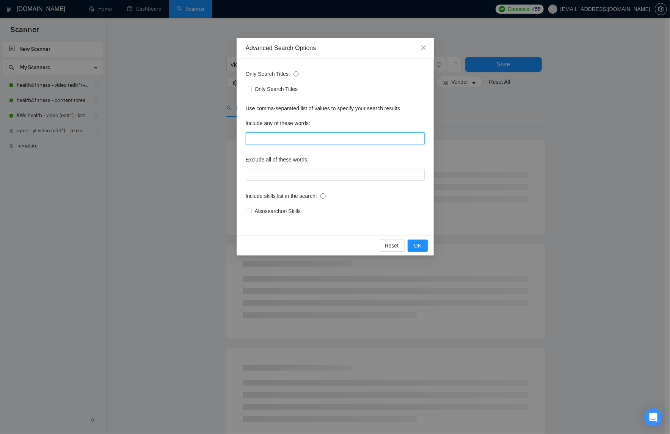
click at [285, 137] on input "text" at bounding box center [335, 138] width 179 height 12
type input "travel"
click at [413, 248] on button "OK" at bounding box center [418, 246] width 20 height 12
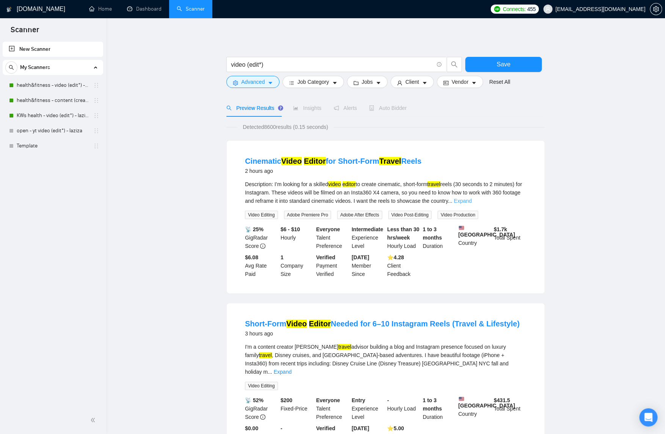
click at [472, 203] on link "Expand" at bounding box center [463, 201] width 18 height 6
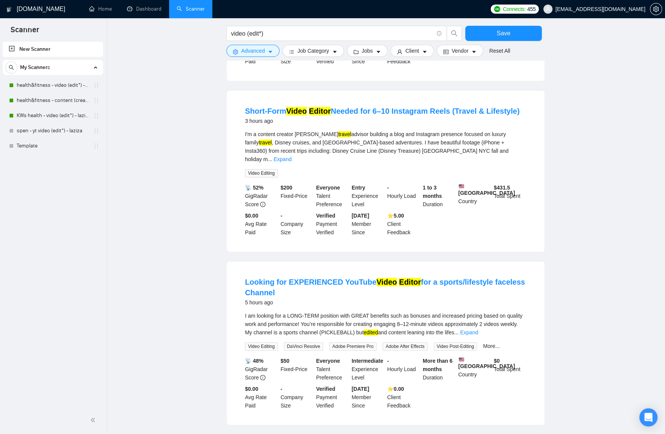
scroll to position [269, 0]
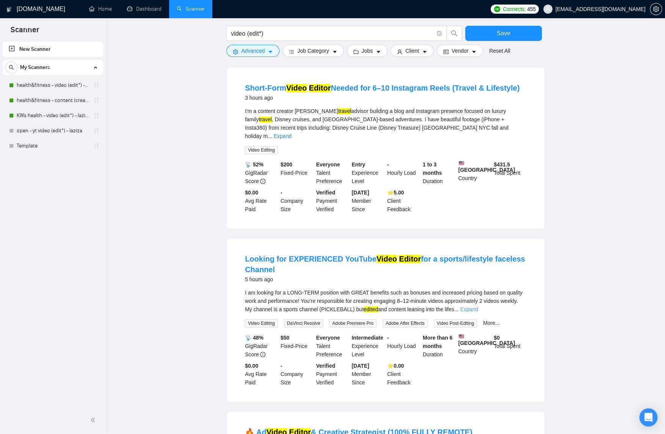
click at [478, 307] on link "Expand" at bounding box center [469, 310] width 18 height 6
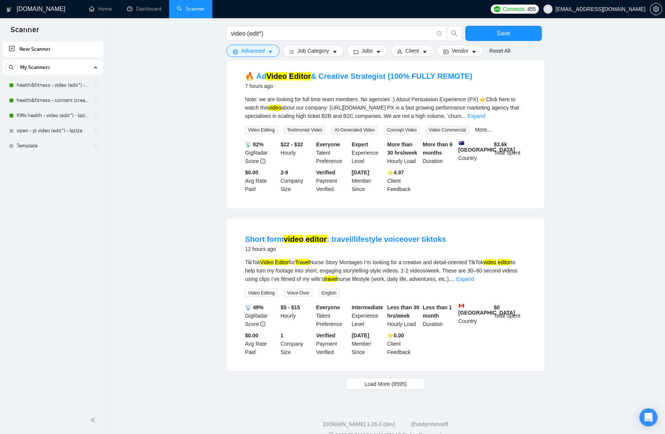
scroll to position [701, 0]
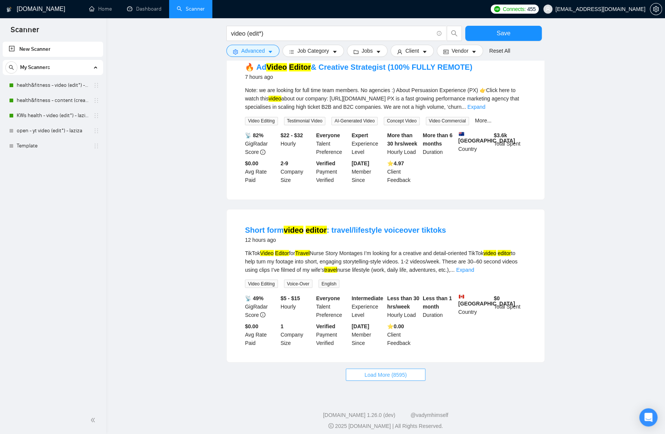
click at [381, 379] on span "Load More (8595)" at bounding box center [386, 375] width 42 height 8
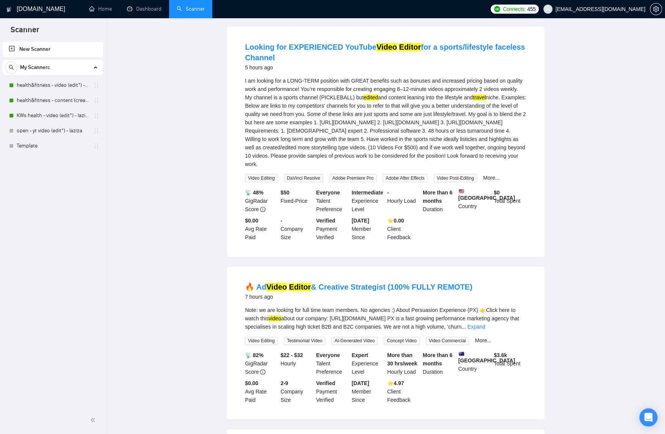
scroll to position [0, 0]
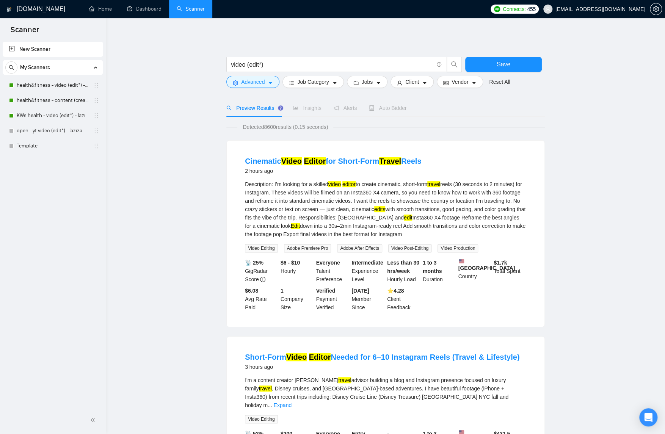
click at [305, 109] on span "Insights" at bounding box center [307, 108] width 28 height 6
drag, startPoint x: 498, startPoint y: 69, endPoint x: 511, endPoint y: 74, distance: 14.5
click at [498, 69] on div "Reset all filters" at bounding box center [503, 67] width 41 height 13
click at [471, 61] on button "Save" at bounding box center [503, 64] width 77 height 15
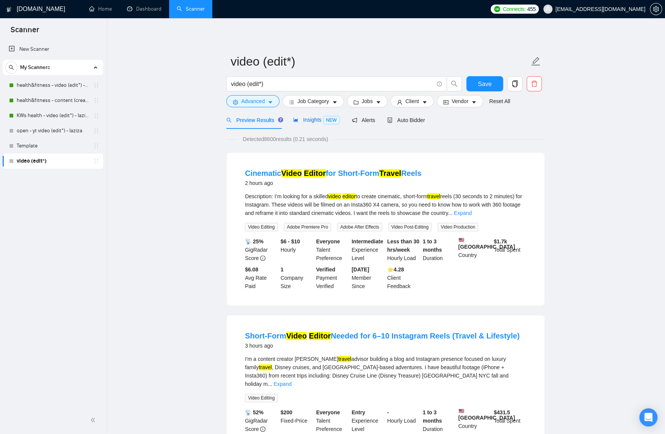
click at [309, 120] on span "Insights NEW" at bounding box center [316, 120] width 46 height 6
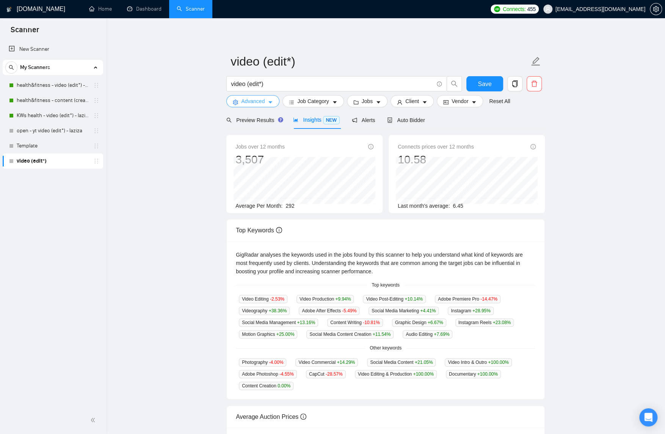
click at [274, 103] on button "Advanced" at bounding box center [252, 101] width 53 height 12
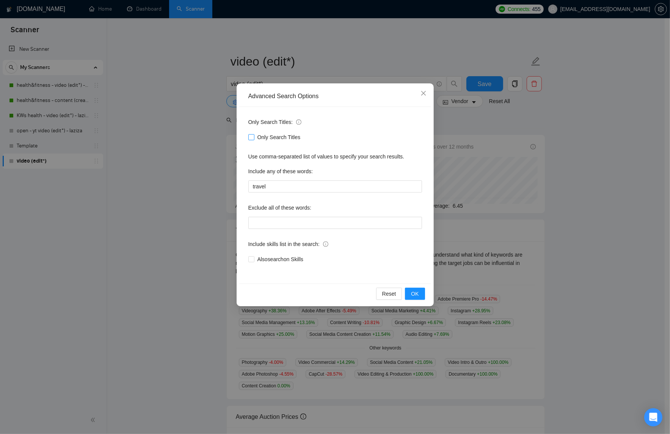
click at [251, 138] on input "Only Search Titles" at bounding box center [250, 136] width 5 height 5
checkbox input "true"
click at [416, 291] on span "OK" at bounding box center [415, 294] width 8 height 8
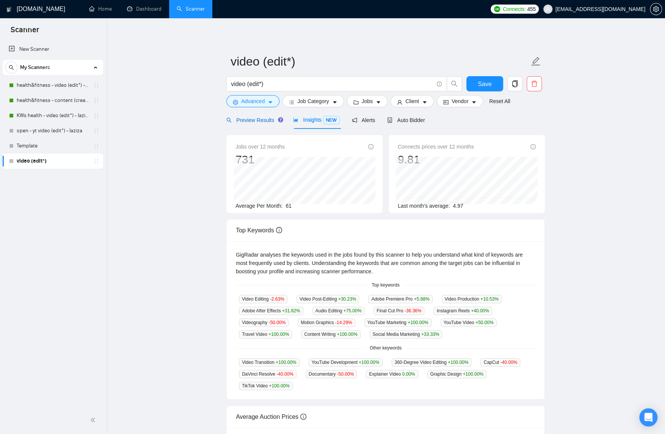
click at [265, 124] on div "Preview Results" at bounding box center [253, 120] width 55 height 8
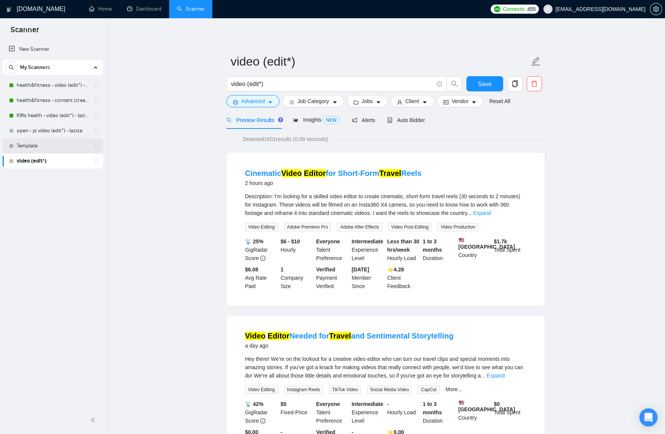
click at [39, 148] on link "Template" at bounding box center [53, 145] width 72 height 15
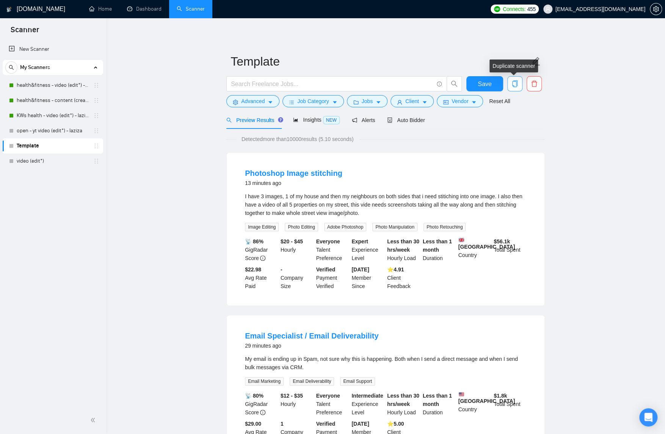
click at [511, 87] on span "copy" at bounding box center [515, 83] width 14 height 7
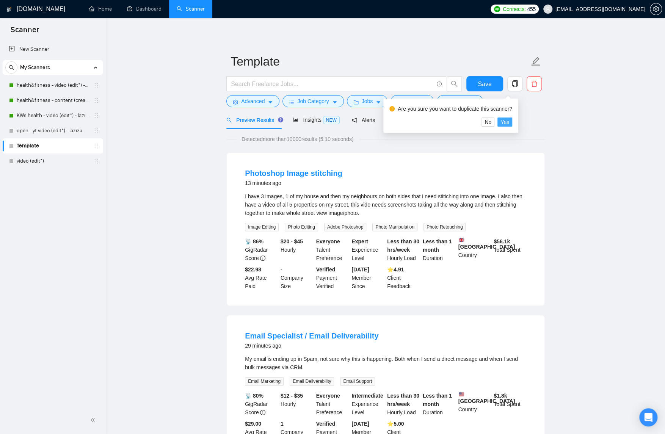
drag, startPoint x: 514, startPoint y: 122, endPoint x: 238, endPoint y: 44, distance: 287.5
click at [513, 122] on button "Yes" at bounding box center [505, 122] width 15 height 9
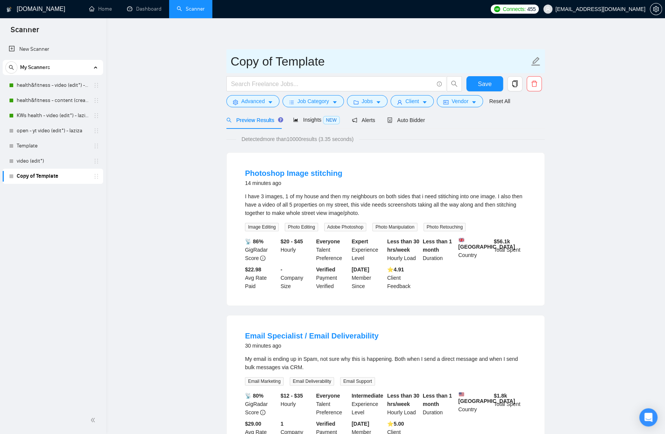
click at [325, 62] on input "Copy of Template" at bounding box center [380, 61] width 299 height 19
drag, startPoint x: 333, startPoint y: 64, endPoint x: 204, endPoint y: 61, distance: 129.8
type input "travel"
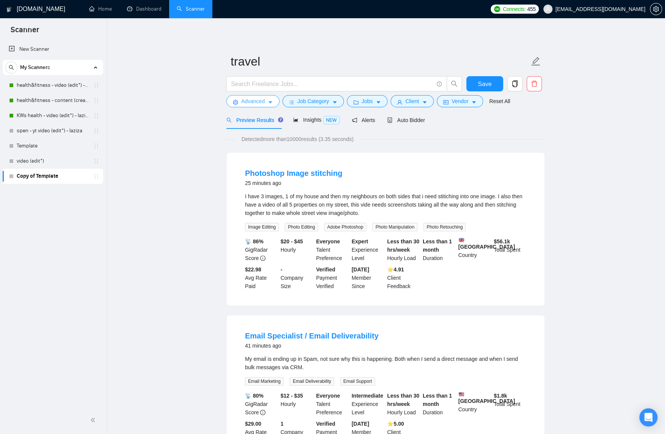
click at [262, 101] on span "Advanced" at bounding box center [253, 101] width 24 height 8
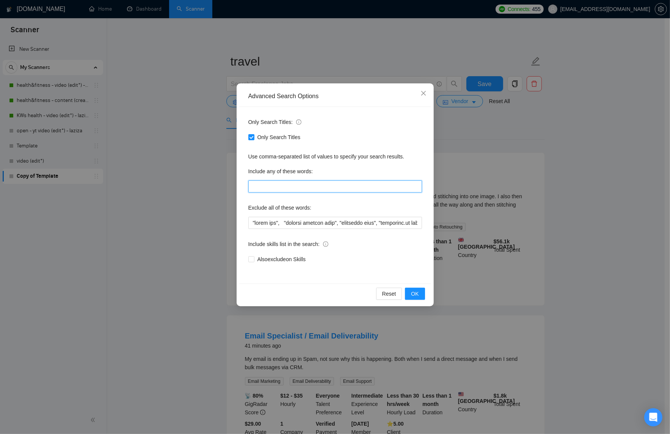
click at [300, 185] on input "text" at bounding box center [335, 187] width 174 height 12
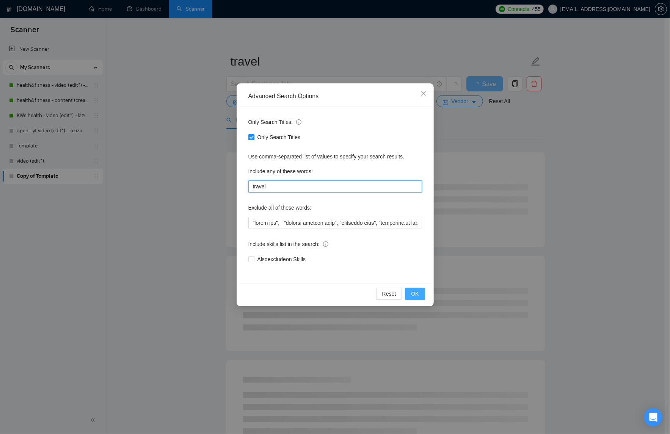
type input "travel"
click at [423, 291] on button "OK" at bounding box center [415, 294] width 20 height 12
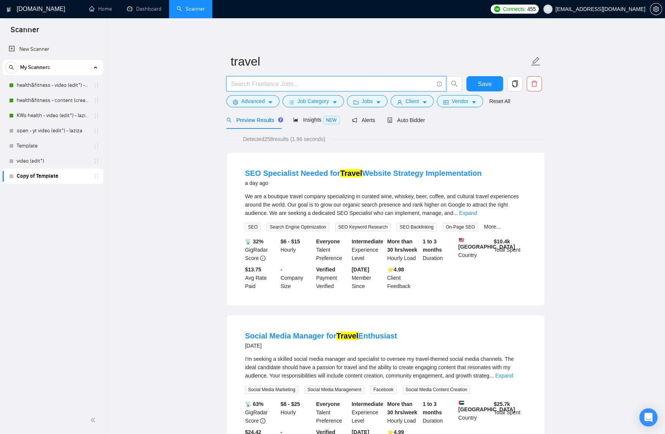
click at [308, 83] on input "text" at bounding box center [332, 83] width 203 height 9
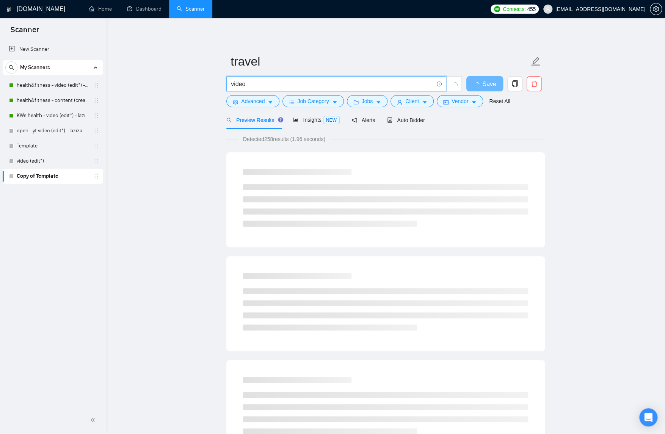
type input "video (edit*)"
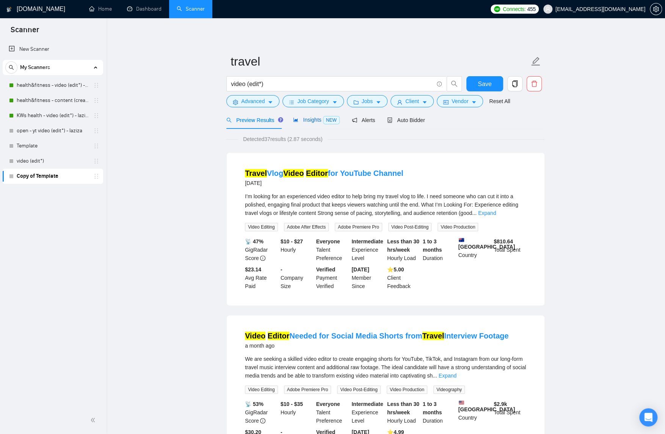
click at [311, 116] on div "Insights NEW" at bounding box center [316, 120] width 46 height 9
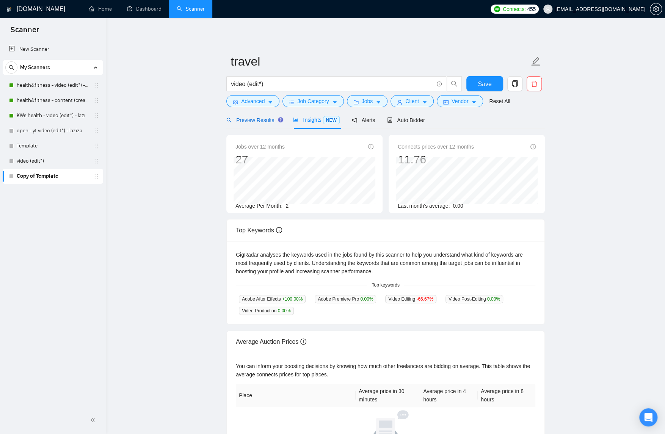
click at [258, 118] on span "Preview Results" at bounding box center [253, 120] width 55 height 6
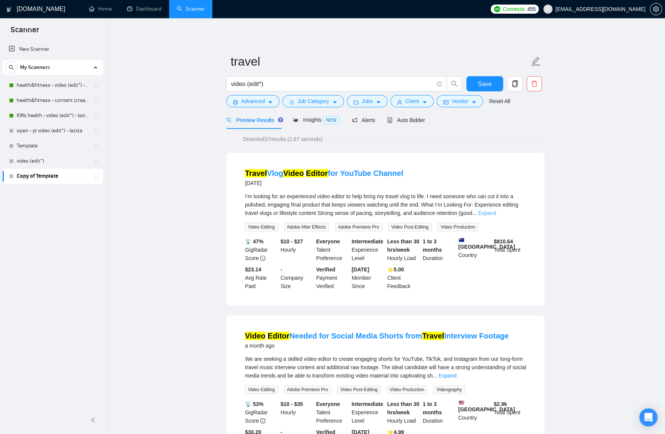
click at [496, 214] on link "Expand" at bounding box center [487, 213] width 18 height 6
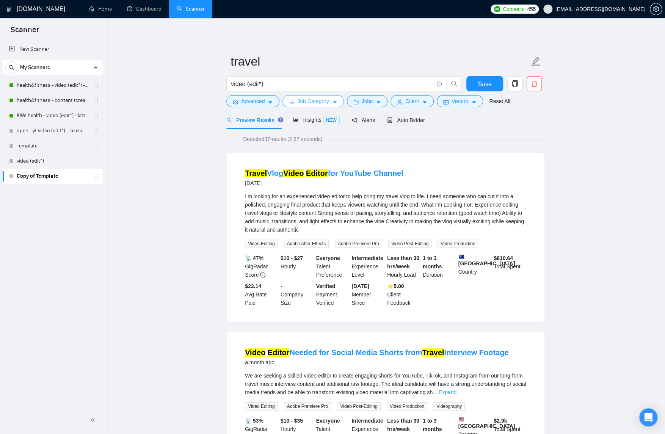
click at [331, 99] on button "Job Category" at bounding box center [313, 101] width 61 height 12
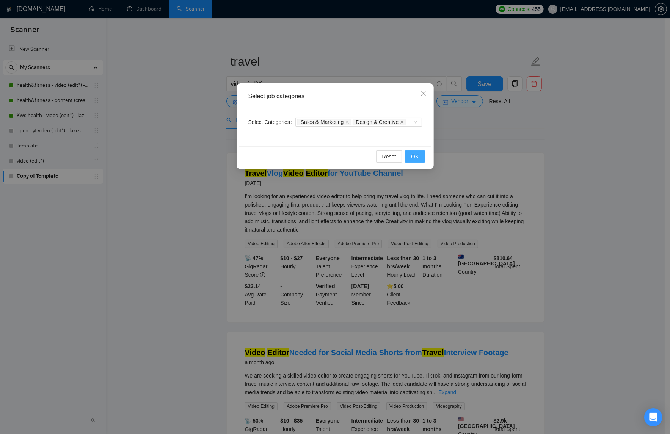
click at [416, 155] on span "OK" at bounding box center [415, 157] width 8 height 8
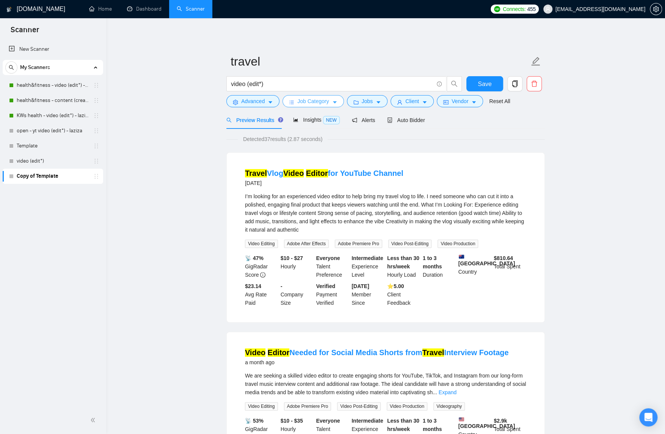
click at [340, 99] on button "Job Category" at bounding box center [313, 101] width 61 height 12
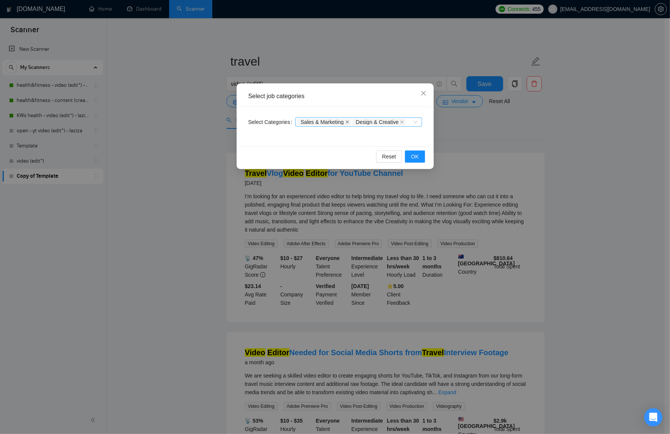
click at [349, 121] on icon "close" at bounding box center [348, 122] width 4 height 4
click at [349, 121] on icon "close" at bounding box center [347, 122] width 4 height 4
click at [415, 155] on span "OK" at bounding box center [415, 157] width 8 height 8
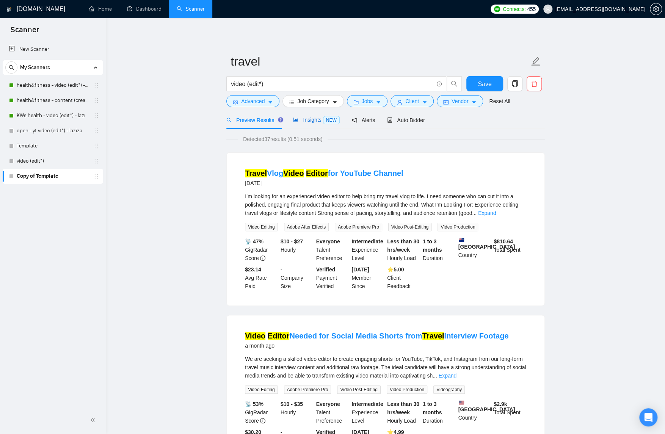
click at [305, 119] on span "Insights NEW" at bounding box center [316, 120] width 46 height 6
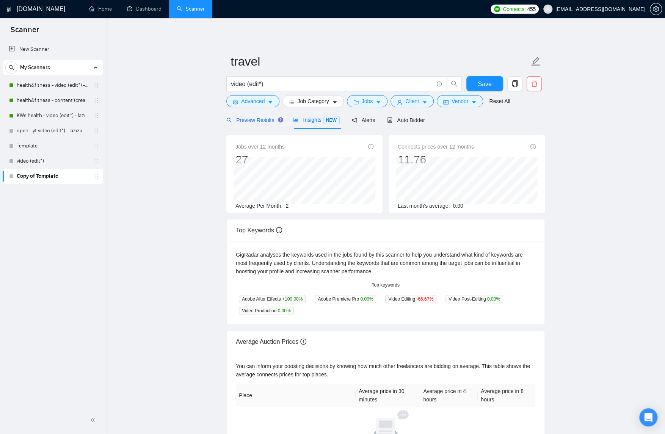
click at [258, 121] on span "Preview Results" at bounding box center [253, 120] width 55 height 6
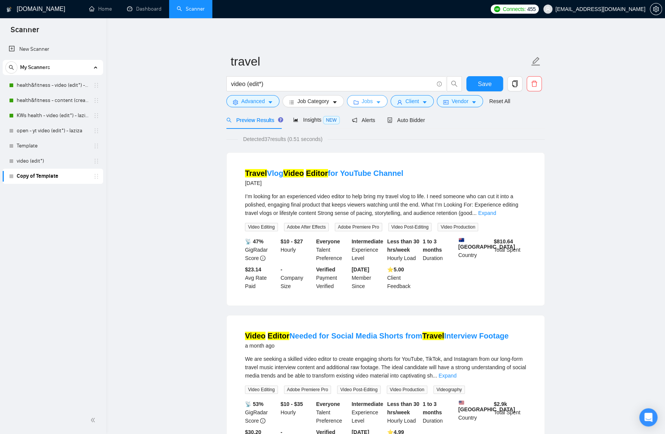
click at [376, 103] on button "Jobs" at bounding box center [367, 101] width 41 height 12
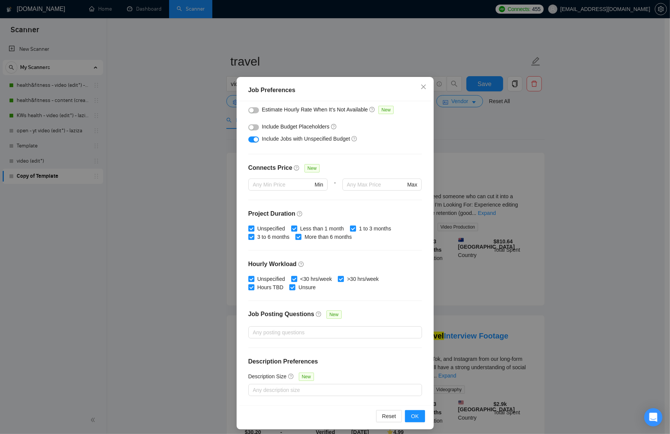
scroll to position [28, 0]
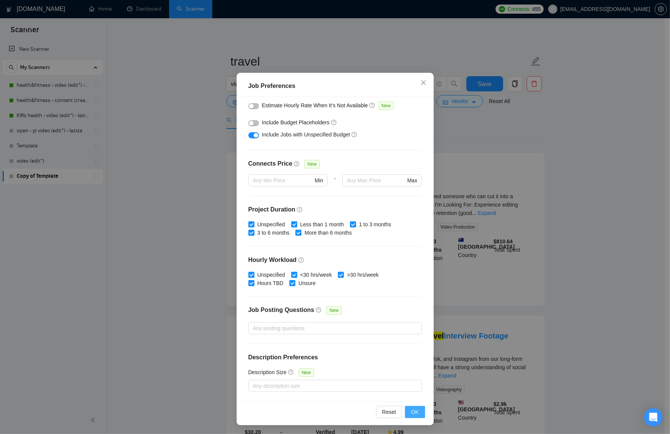
click at [416, 409] on span "OK" at bounding box center [415, 412] width 8 height 8
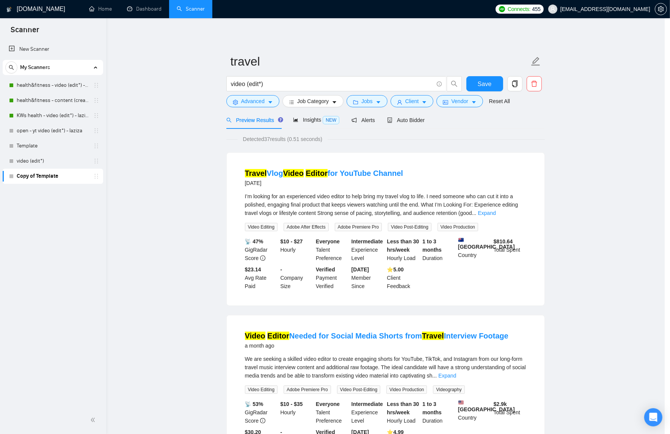
scroll to position [0, 0]
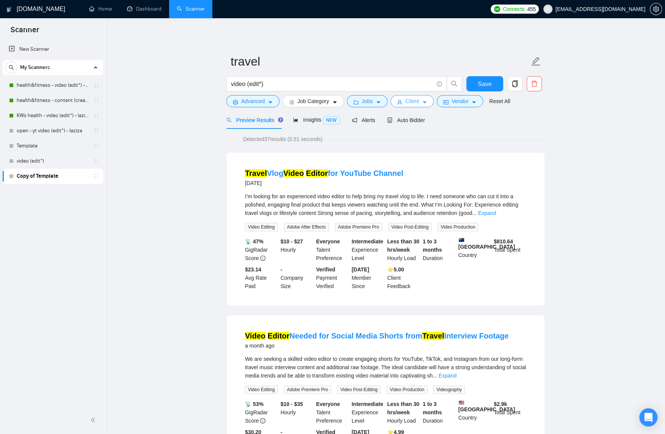
click at [423, 99] on button "Client" at bounding box center [412, 101] width 43 height 12
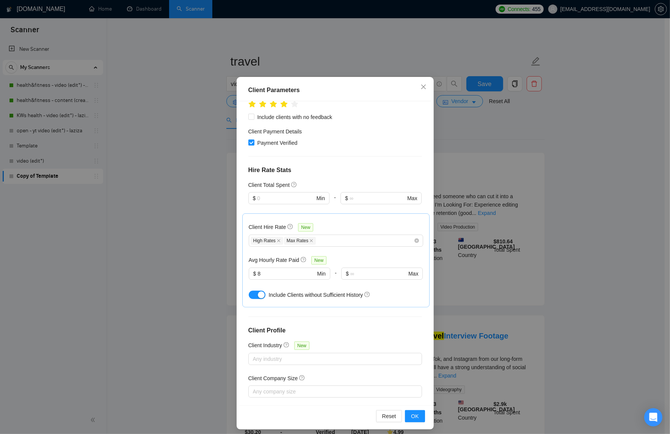
scroll to position [28, 0]
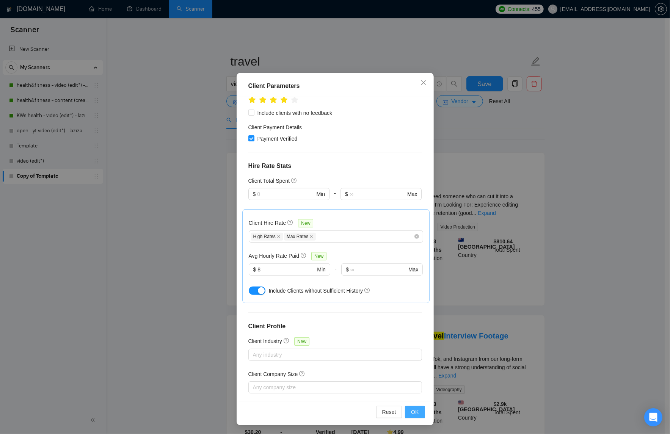
click at [412, 409] on span "OK" at bounding box center [415, 412] width 8 height 8
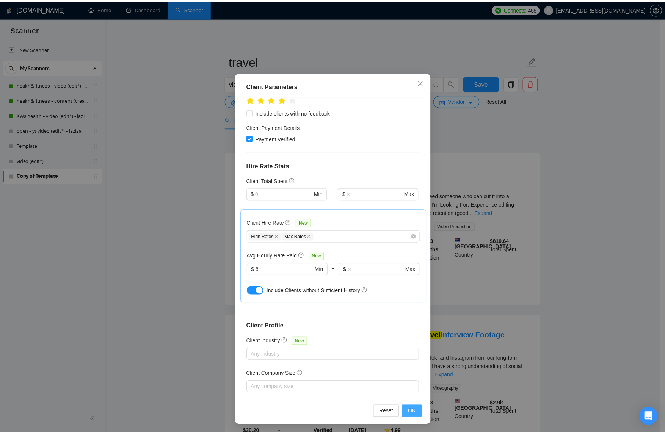
scroll to position [0, 0]
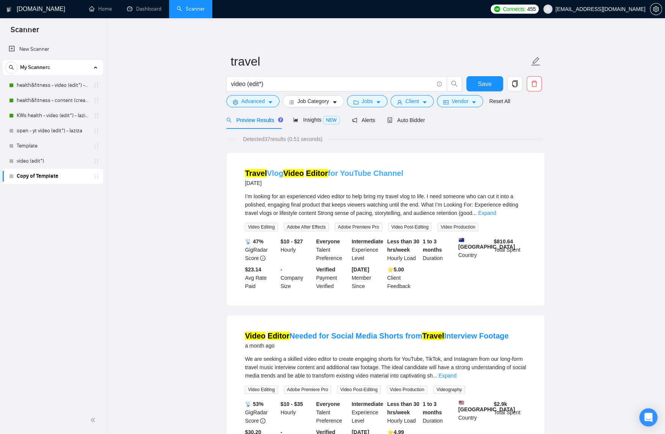
click at [307, 172] on mark "Editor" at bounding box center [317, 173] width 22 height 8
click at [324, 332] on link "Video Editor Needed for Social Media Shorts from Travel Interview Footage" at bounding box center [377, 336] width 264 height 8
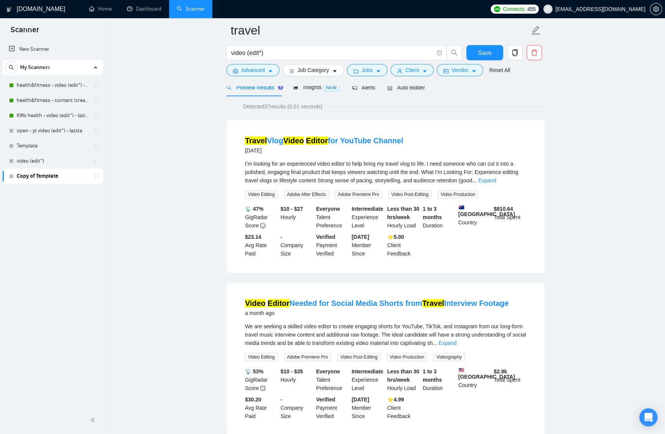
scroll to position [64, 0]
